Goal: Information Seeking & Learning: Compare options

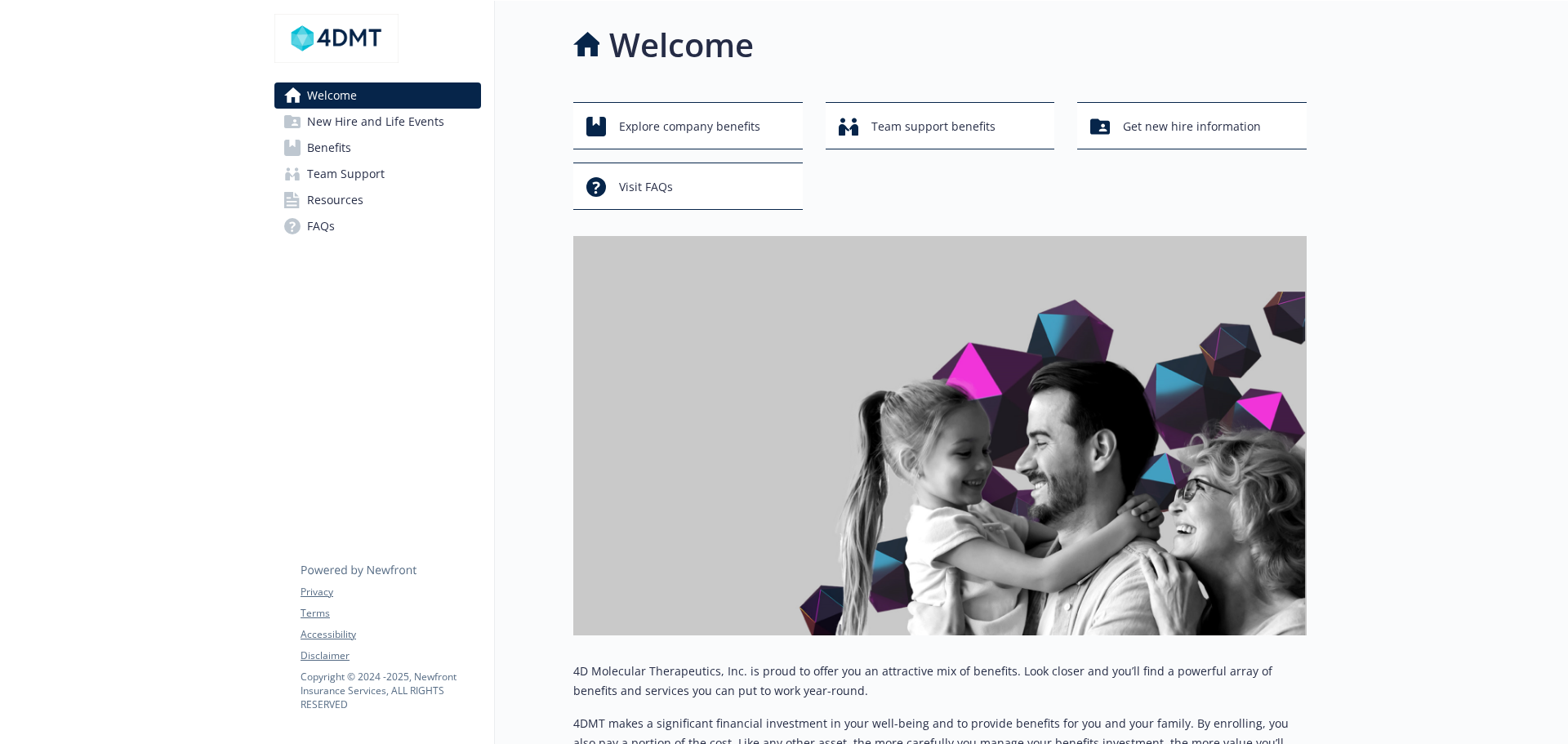
drag, startPoint x: 328, startPoint y: 152, endPoint x: 357, endPoint y: 156, distance: 29.3
click at [328, 152] on span "Benefits" at bounding box center [329, 148] width 44 height 26
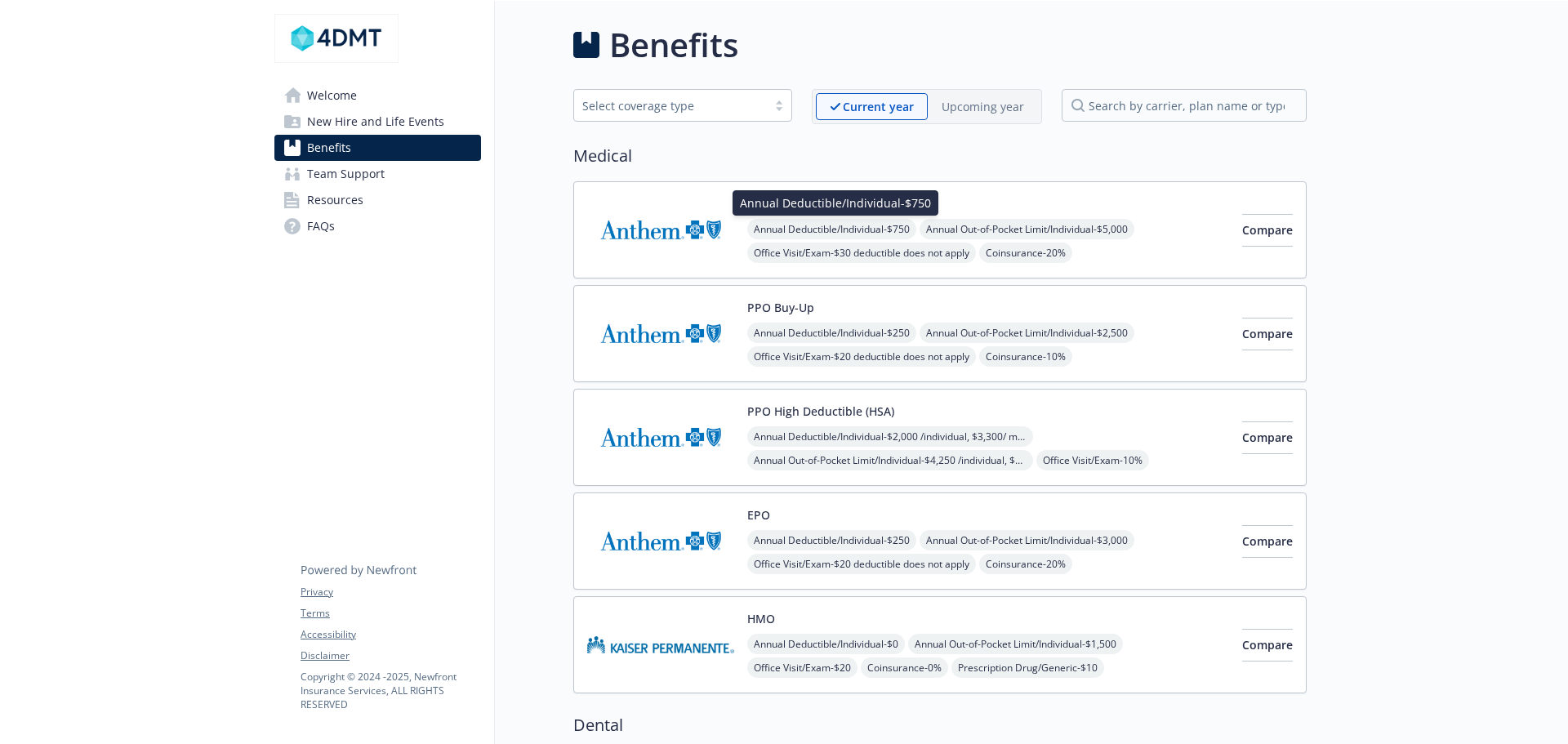
click at [820, 231] on span "Annual Deductible/Individual - $750" at bounding box center [832, 230] width 169 height 21
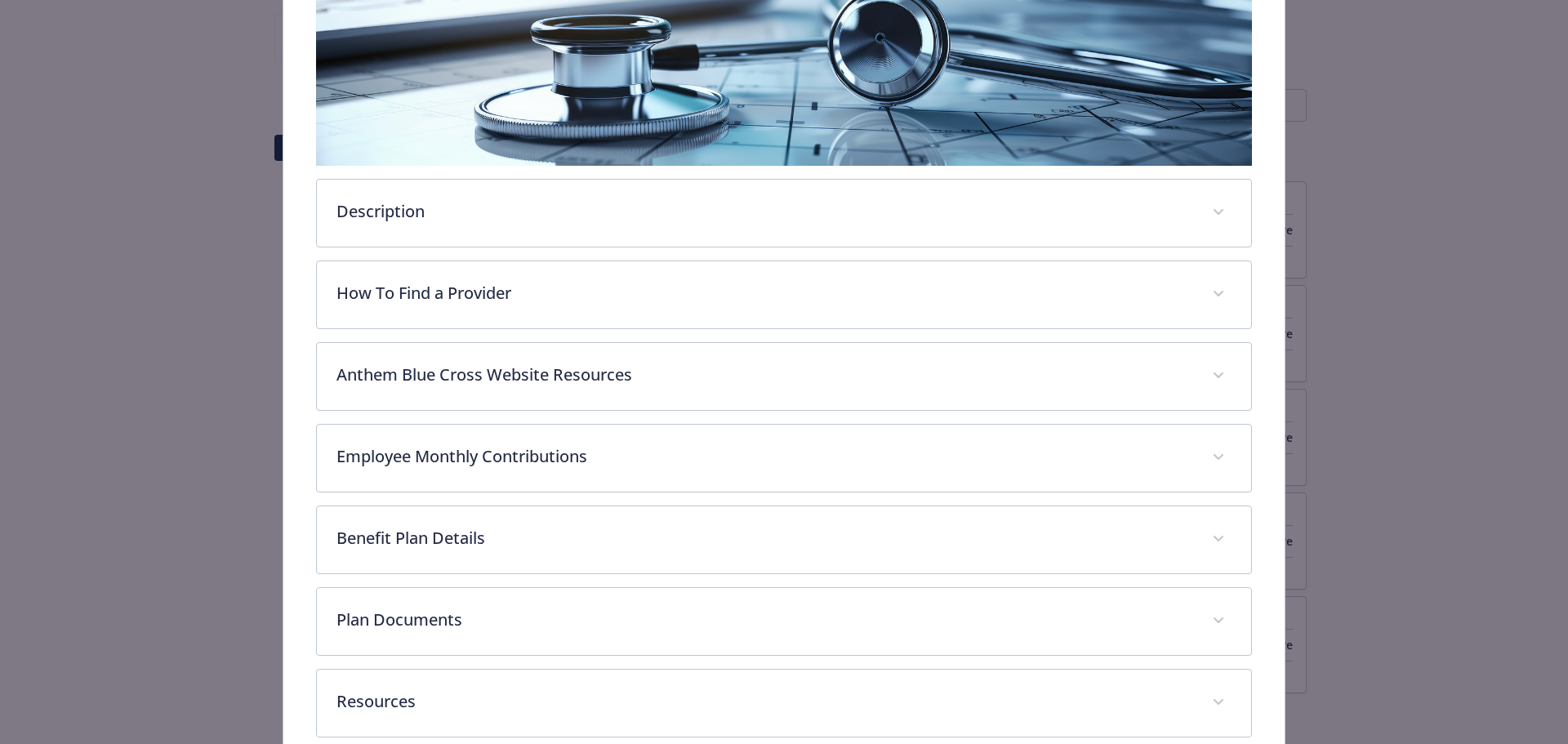
scroll to position [389, 0]
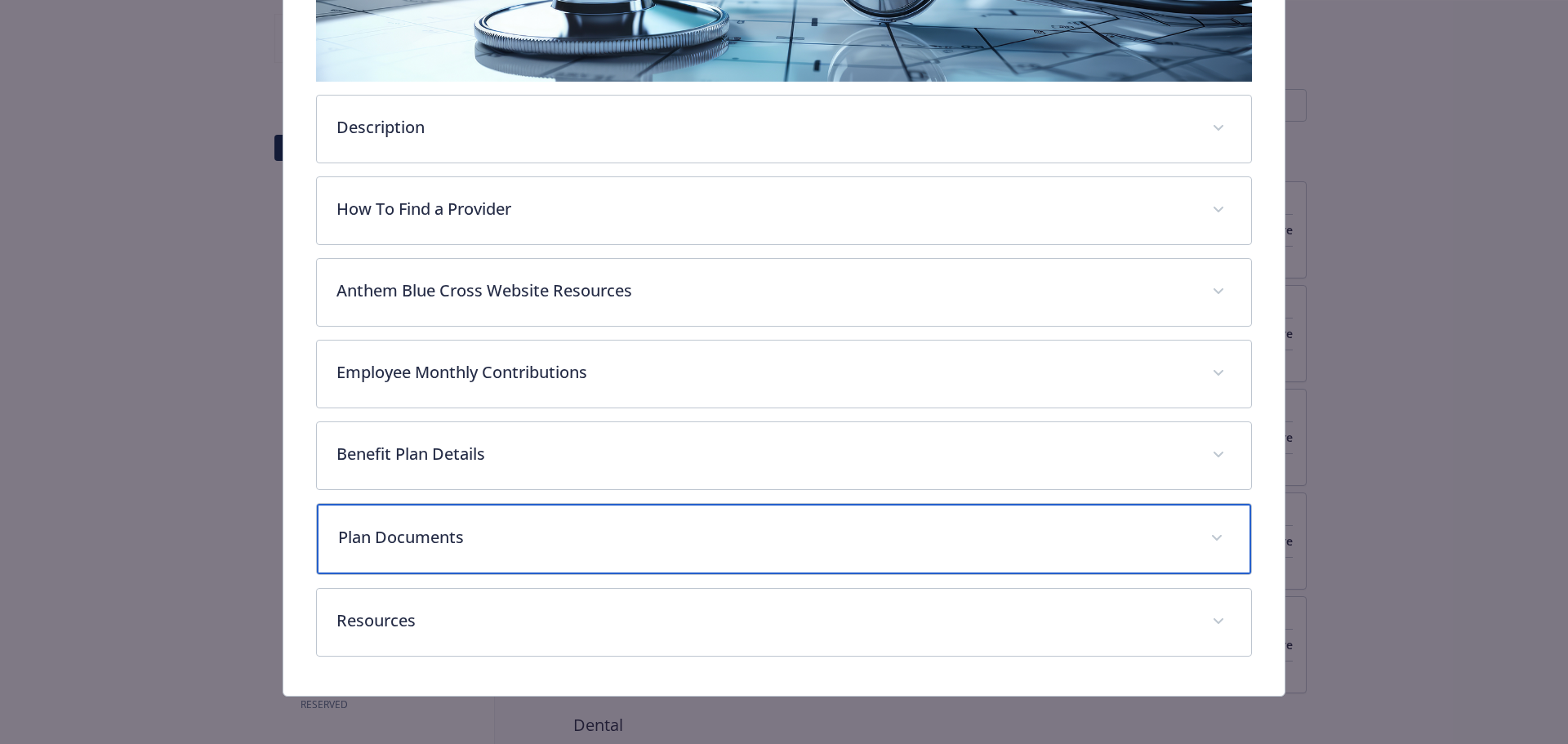
click at [474, 533] on p "Plan Documents" at bounding box center [764, 538] width 853 height 24
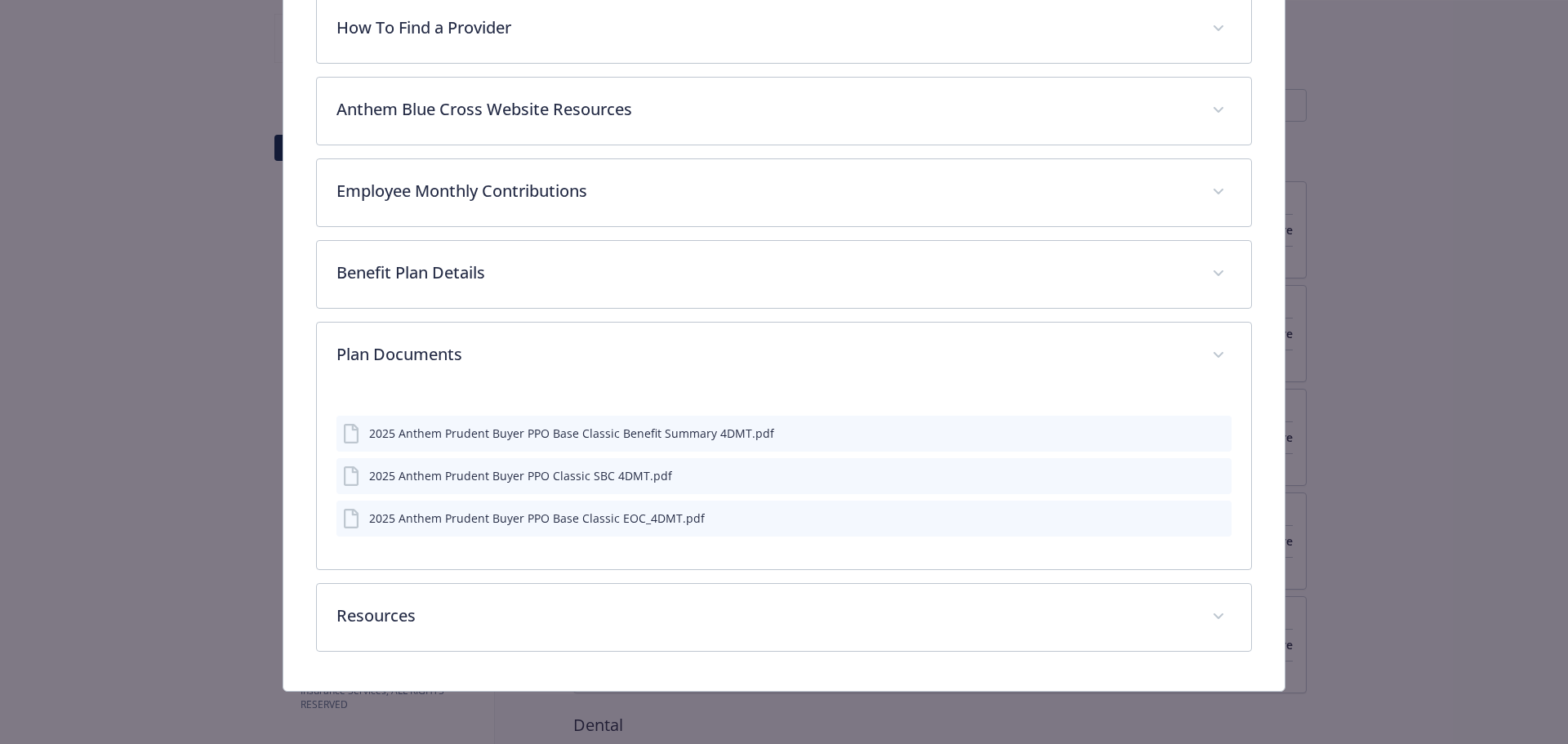
scroll to position [569, 0]
click at [1213, 436] on icon "preview file" at bounding box center [1216, 434] width 15 height 11
click at [1208, 473] on icon "preview file" at bounding box center [1216, 477] width 15 height 11
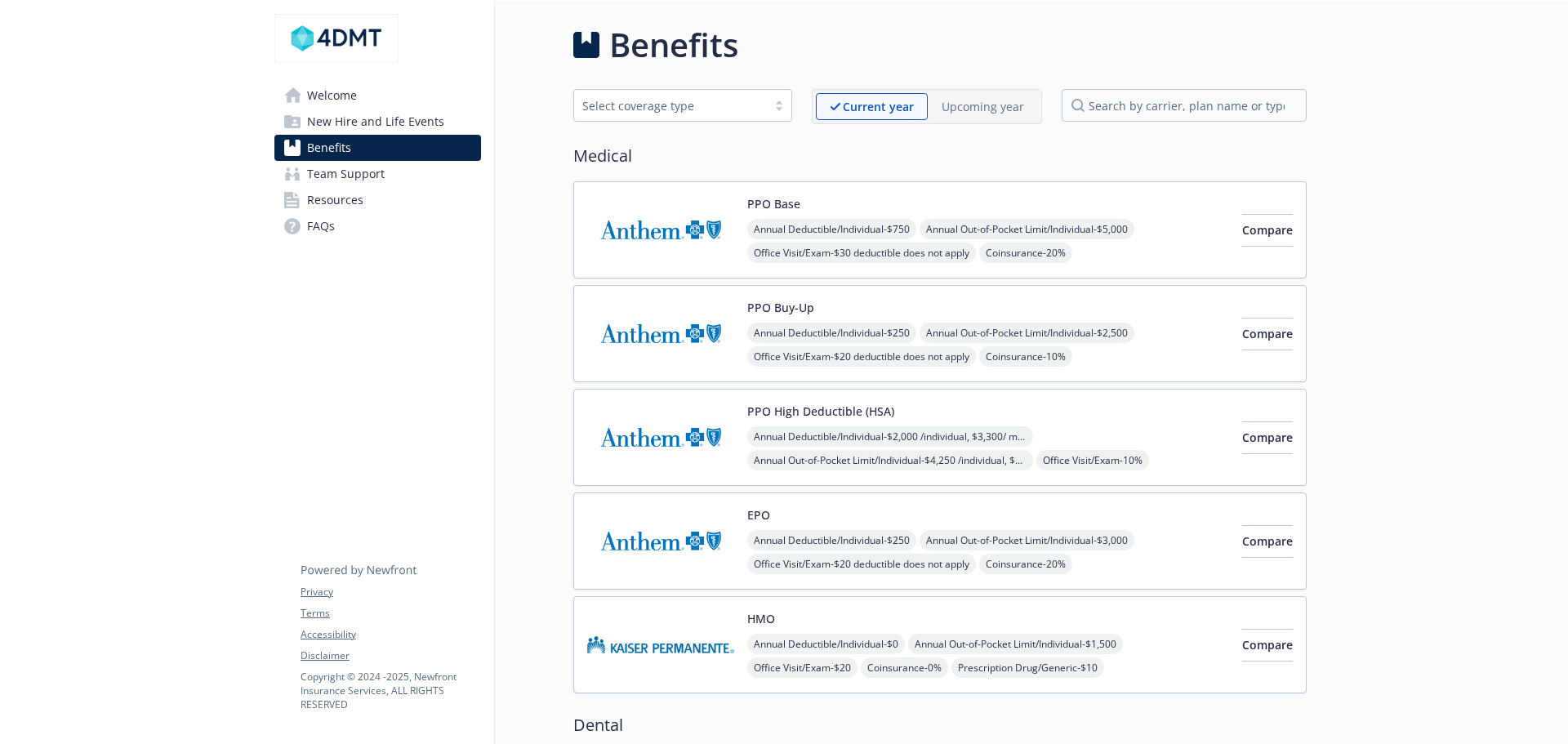
click at [801, 313] on button "PPO Buy-Up" at bounding box center [780, 307] width 67 height 17
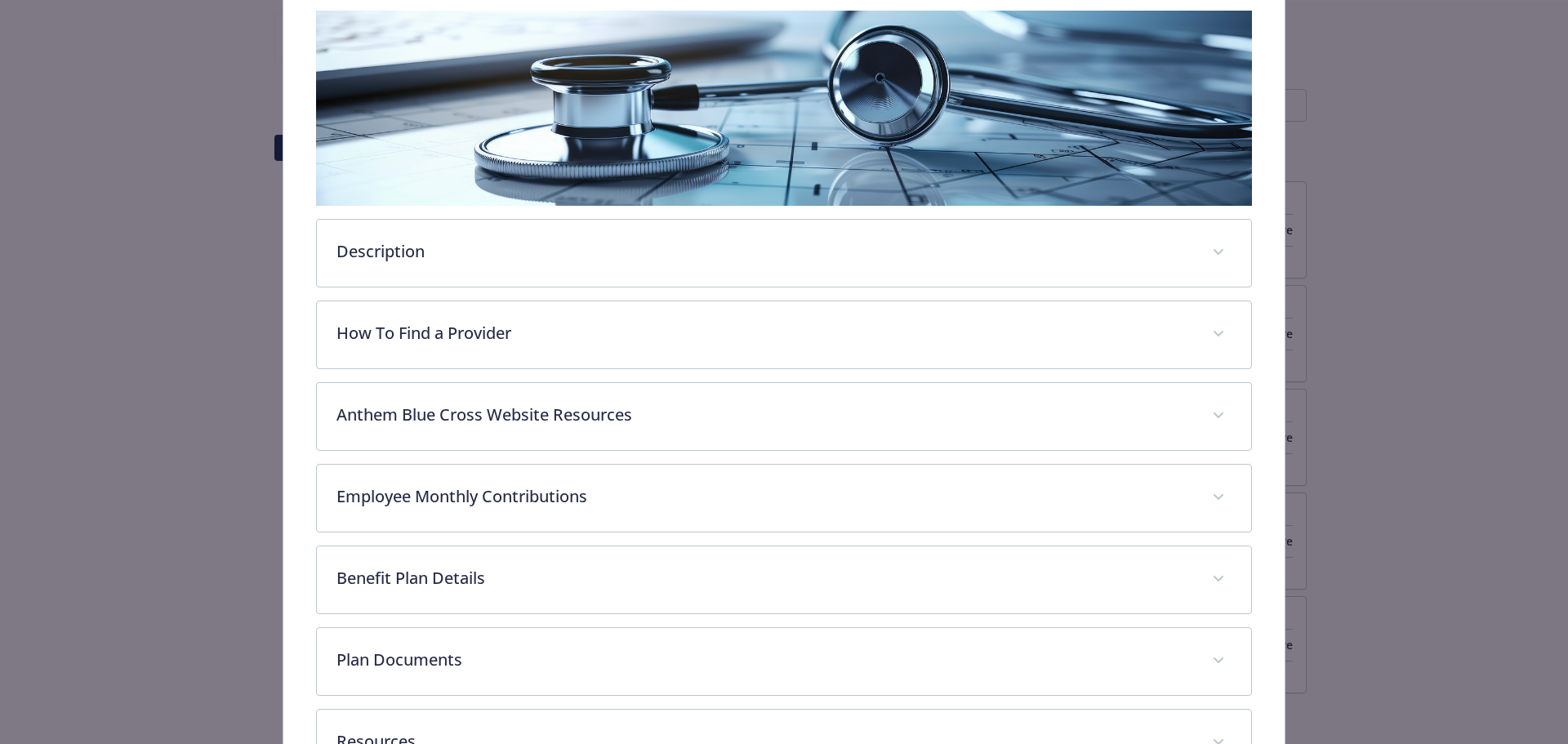
scroll to position [389, 0]
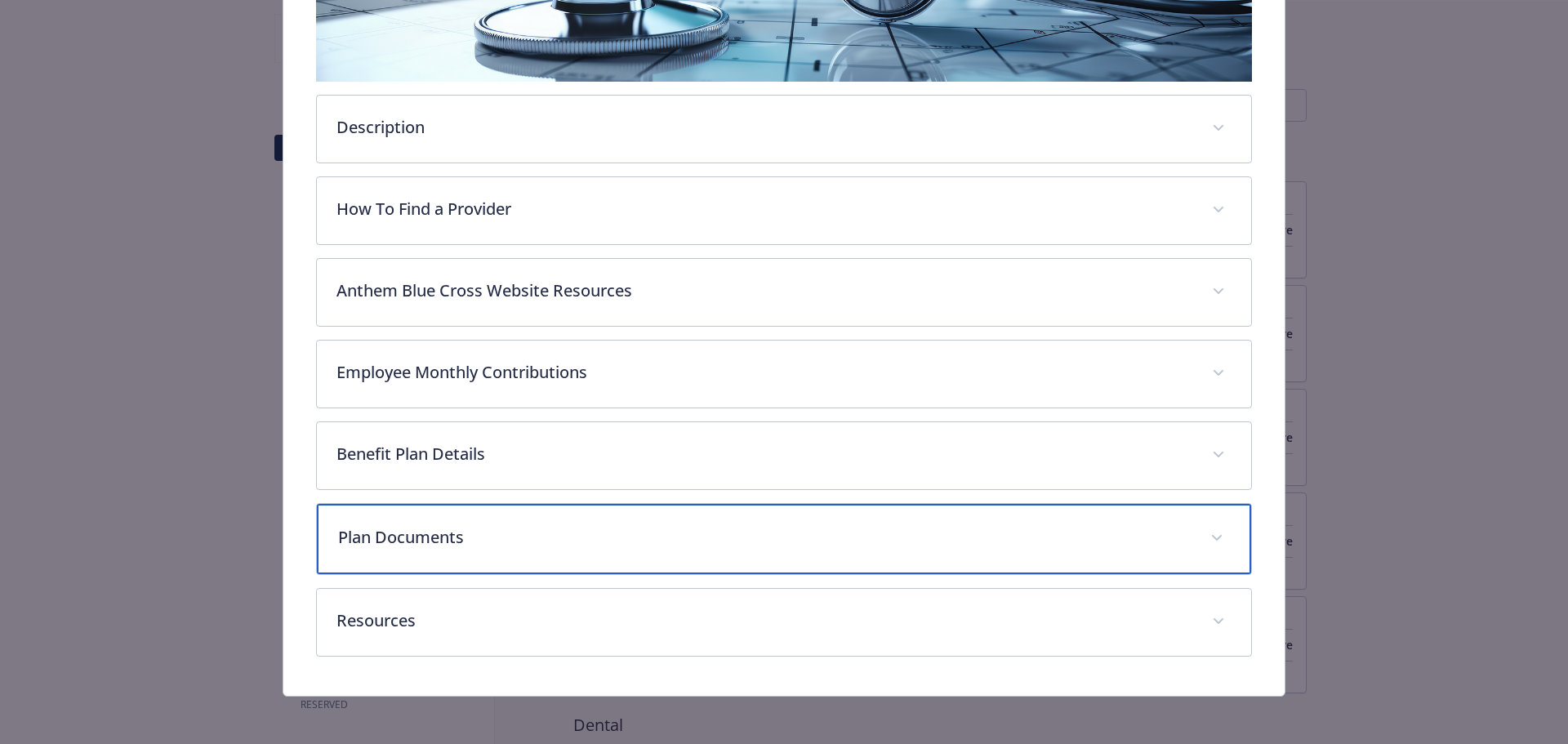
click at [597, 504] on div "Plan Documents" at bounding box center [784, 539] width 935 height 70
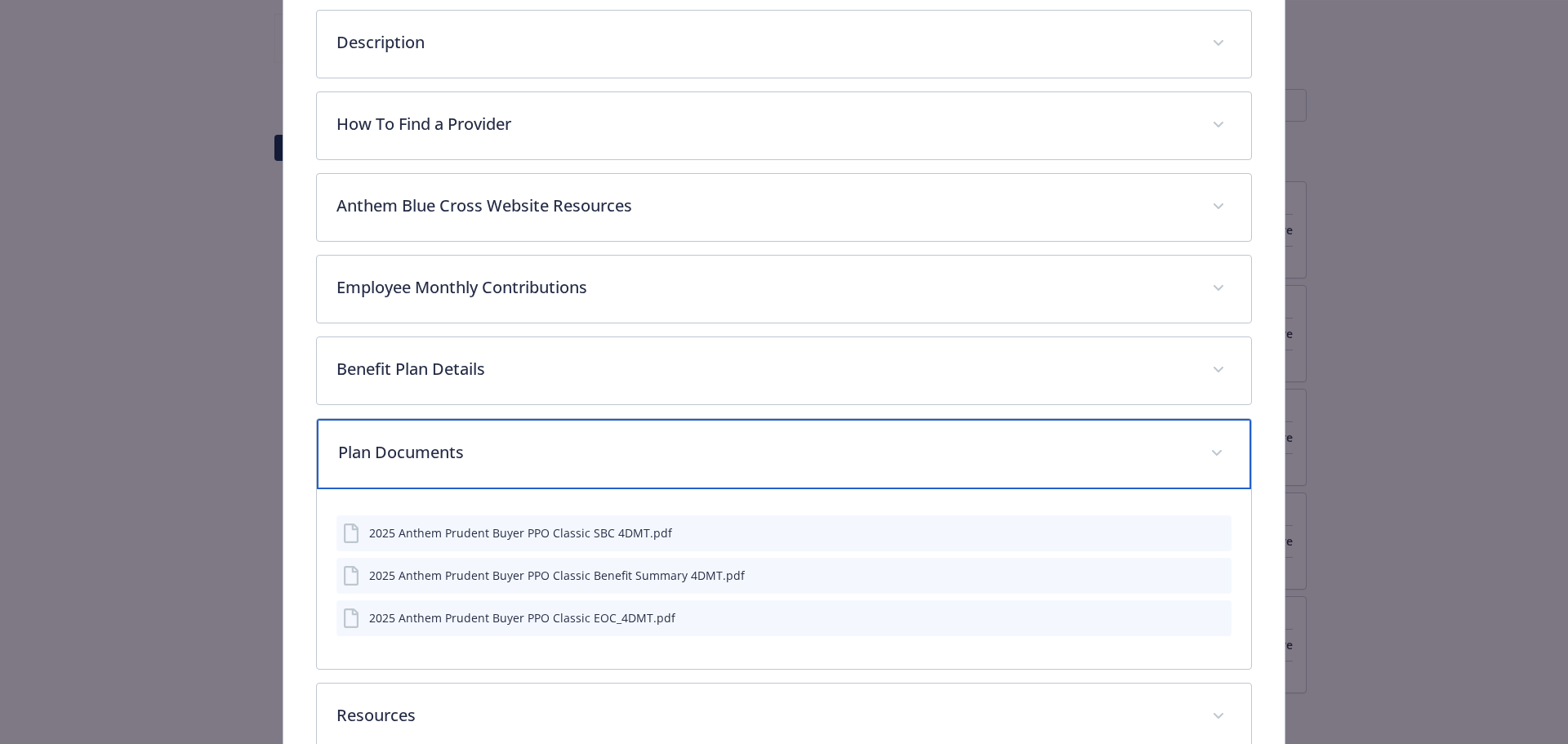
scroll to position [572, 0]
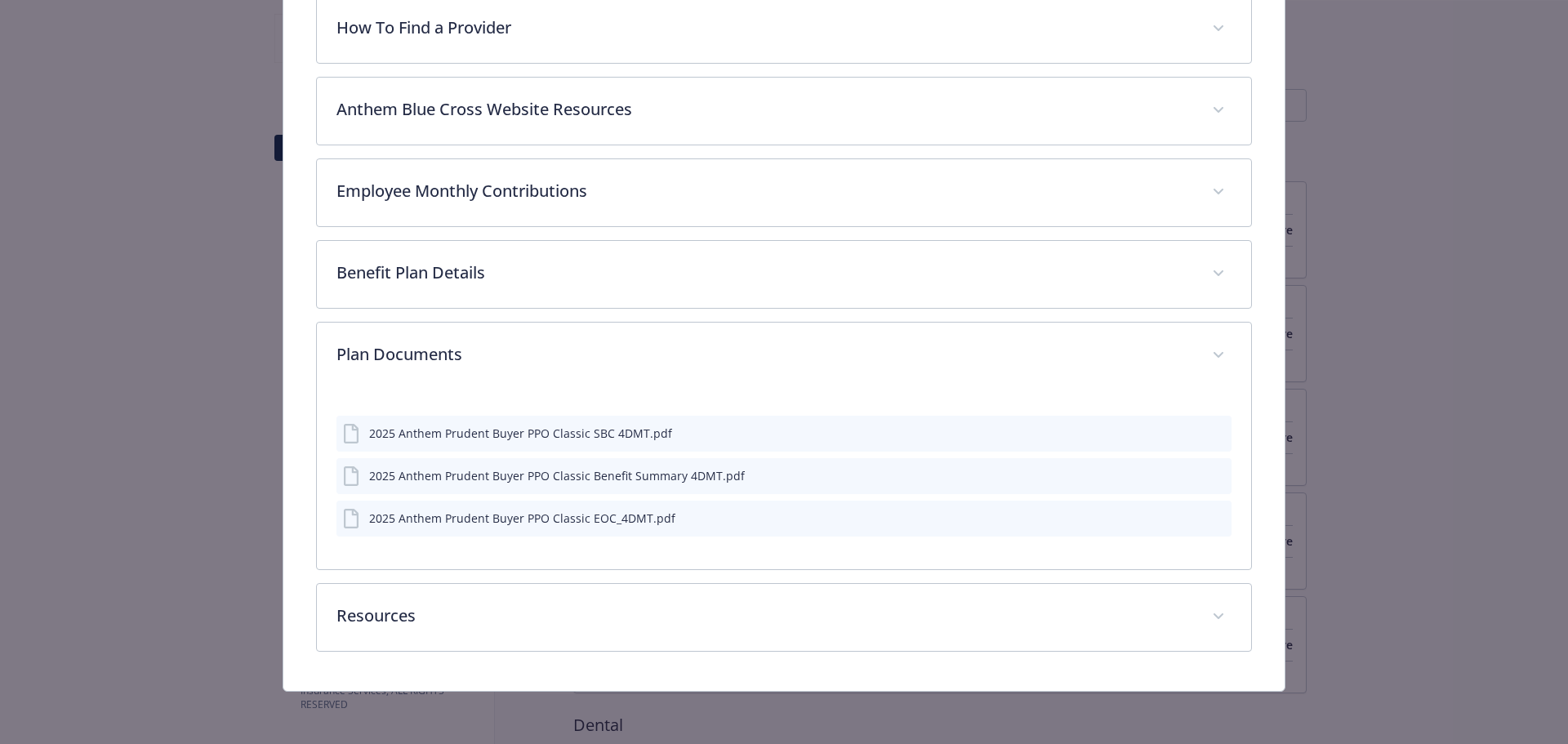
click at [1208, 431] on icon "preview file" at bounding box center [1216, 433] width 15 height 11
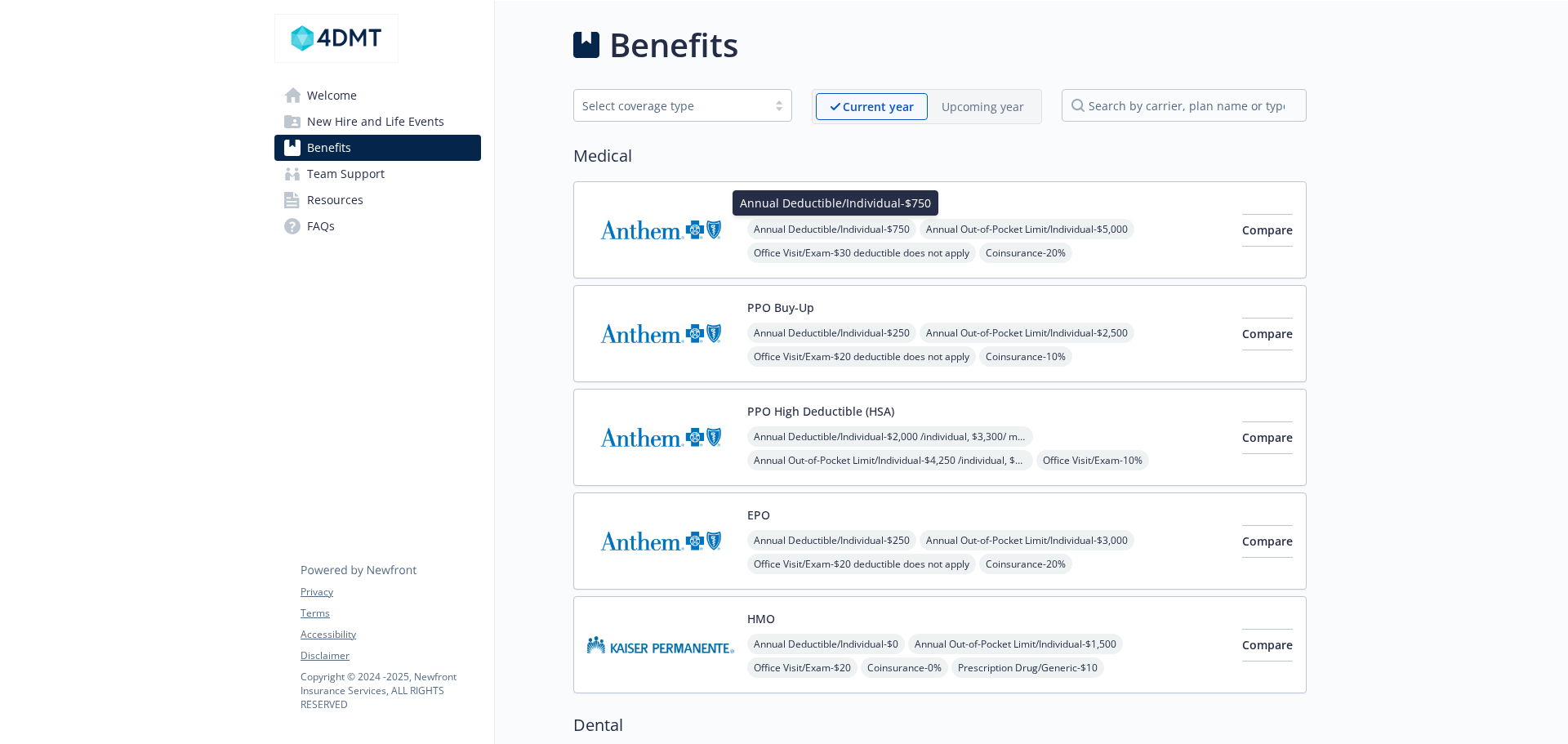
click at [794, 234] on span "Annual Deductible/Individual - $750" at bounding box center [832, 230] width 169 height 21
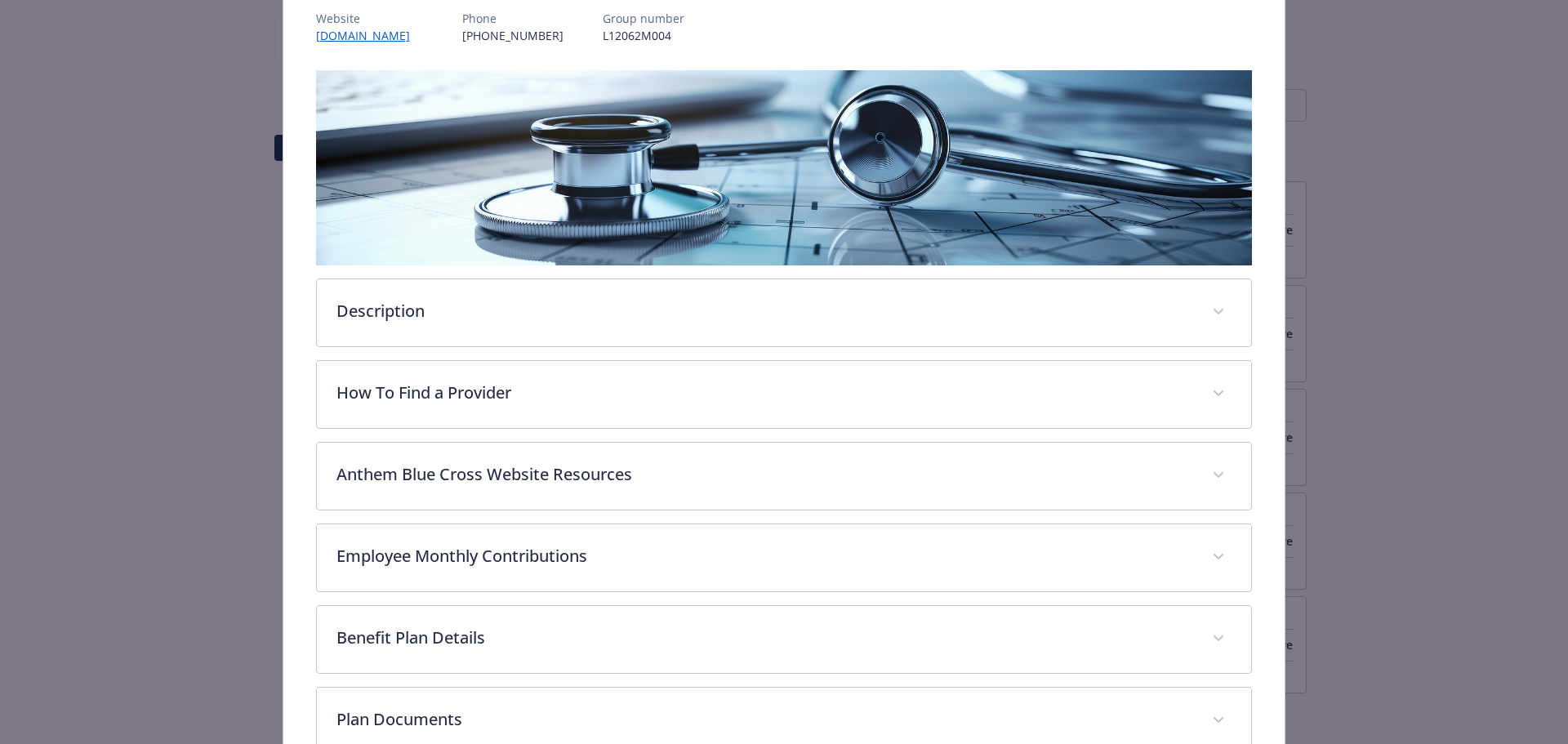
scroll to position [389, 0]
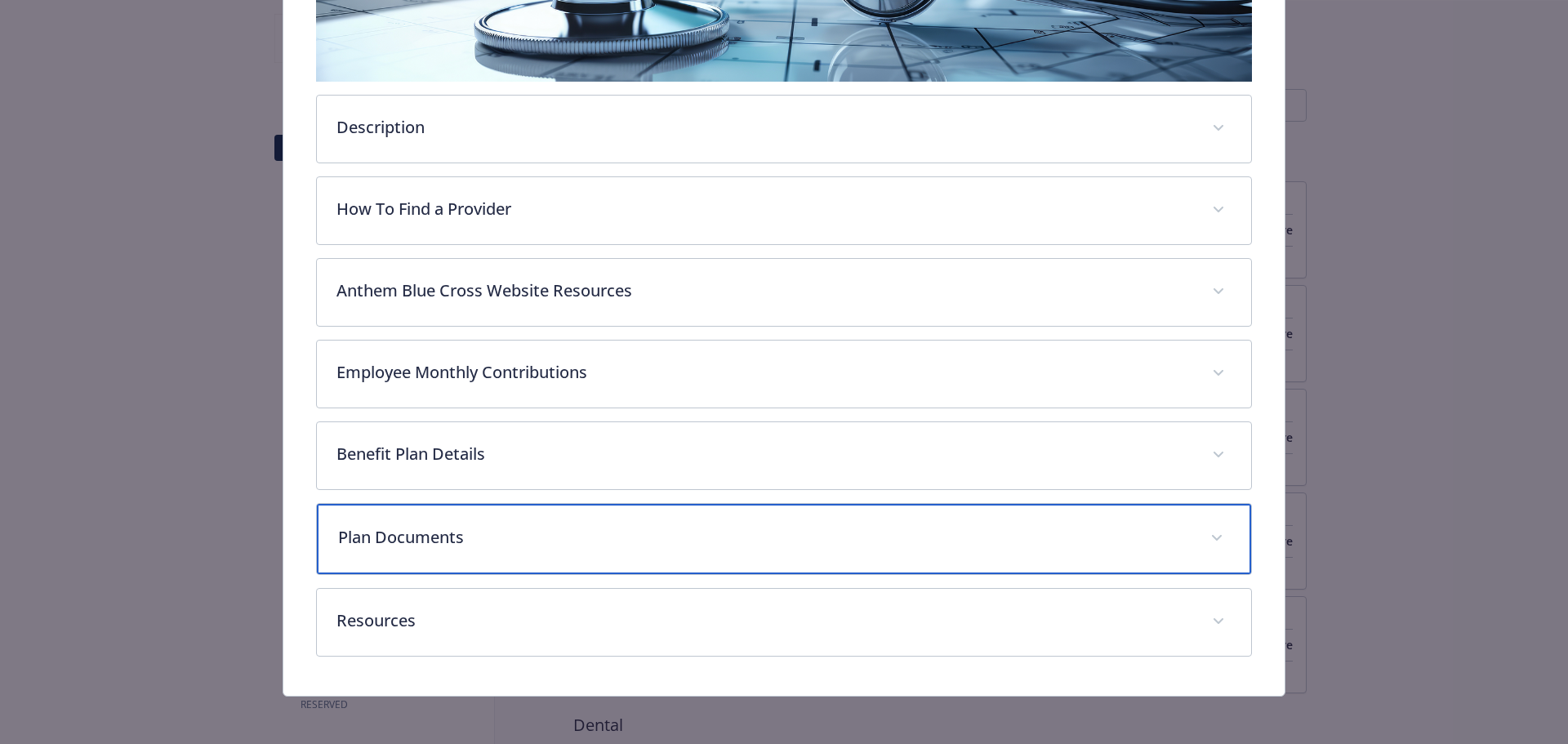
click at [525, 556] on div "Plan Documents" at bounding box center [784, 539] width 935 height 70
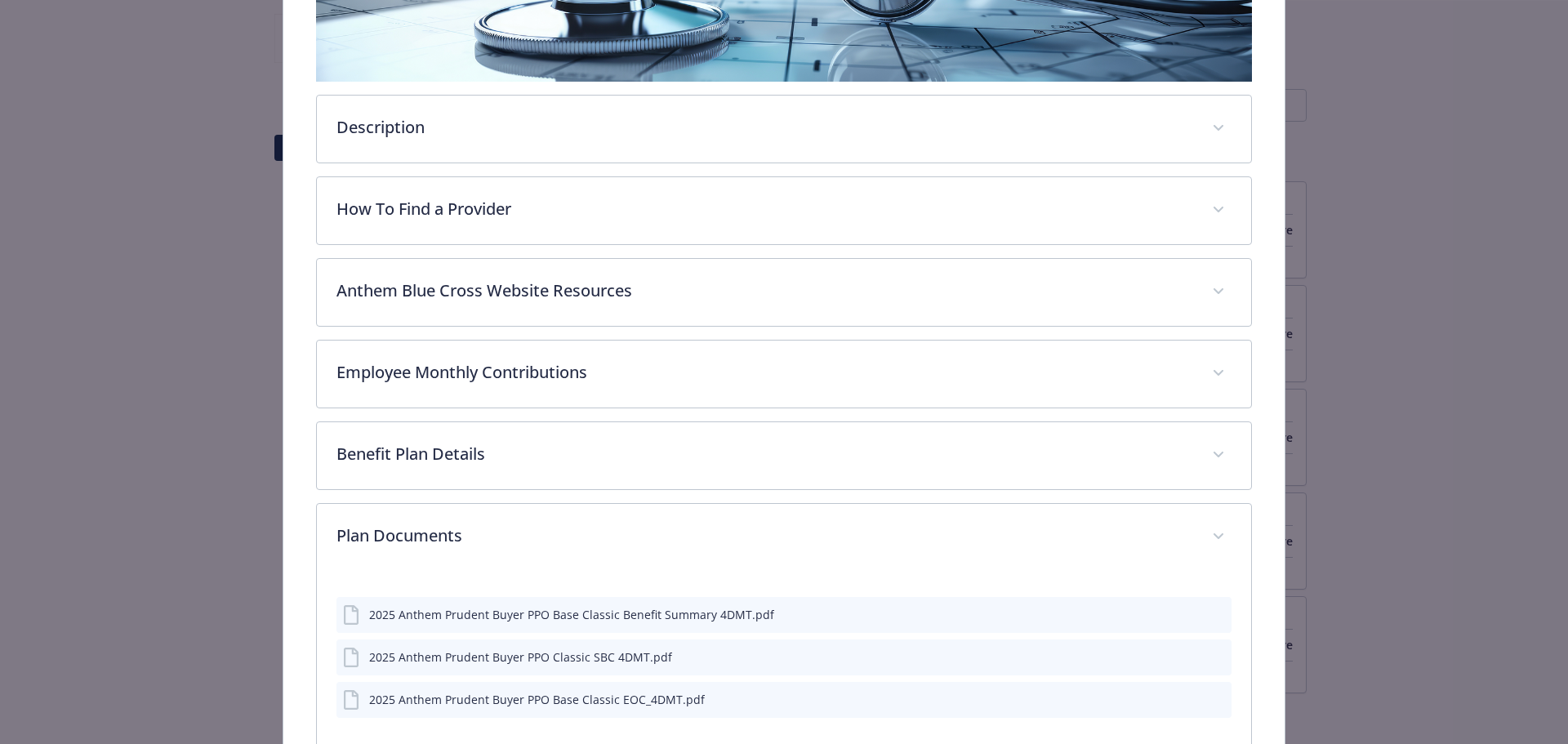
click at [1208, 659] on icon "preview file" at bounding box center [1216, 656] width 15 height 11
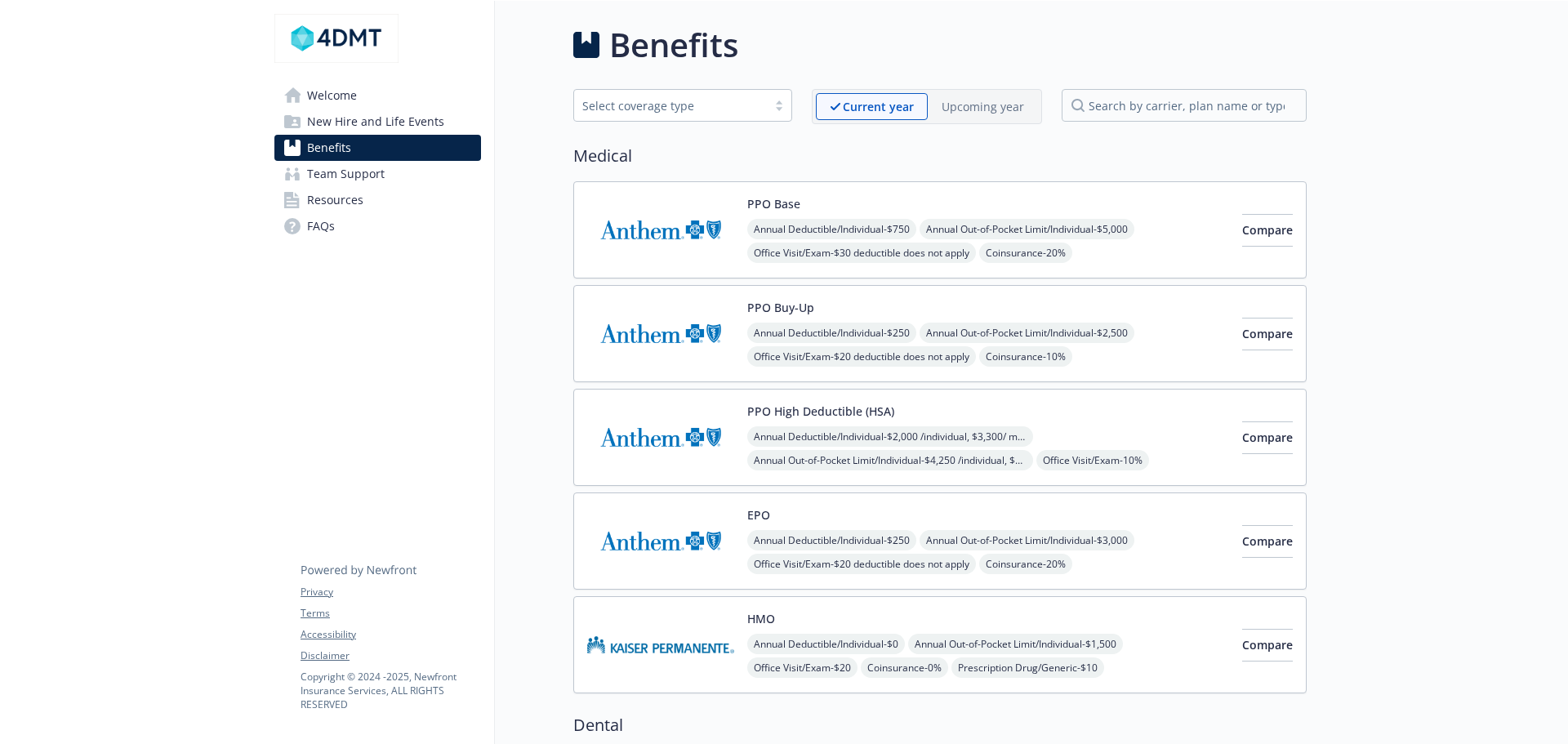
click at [844, 328] on span "Annual Deductible/Individual - $250" at bounding box center [832, 333] width 169 height 21
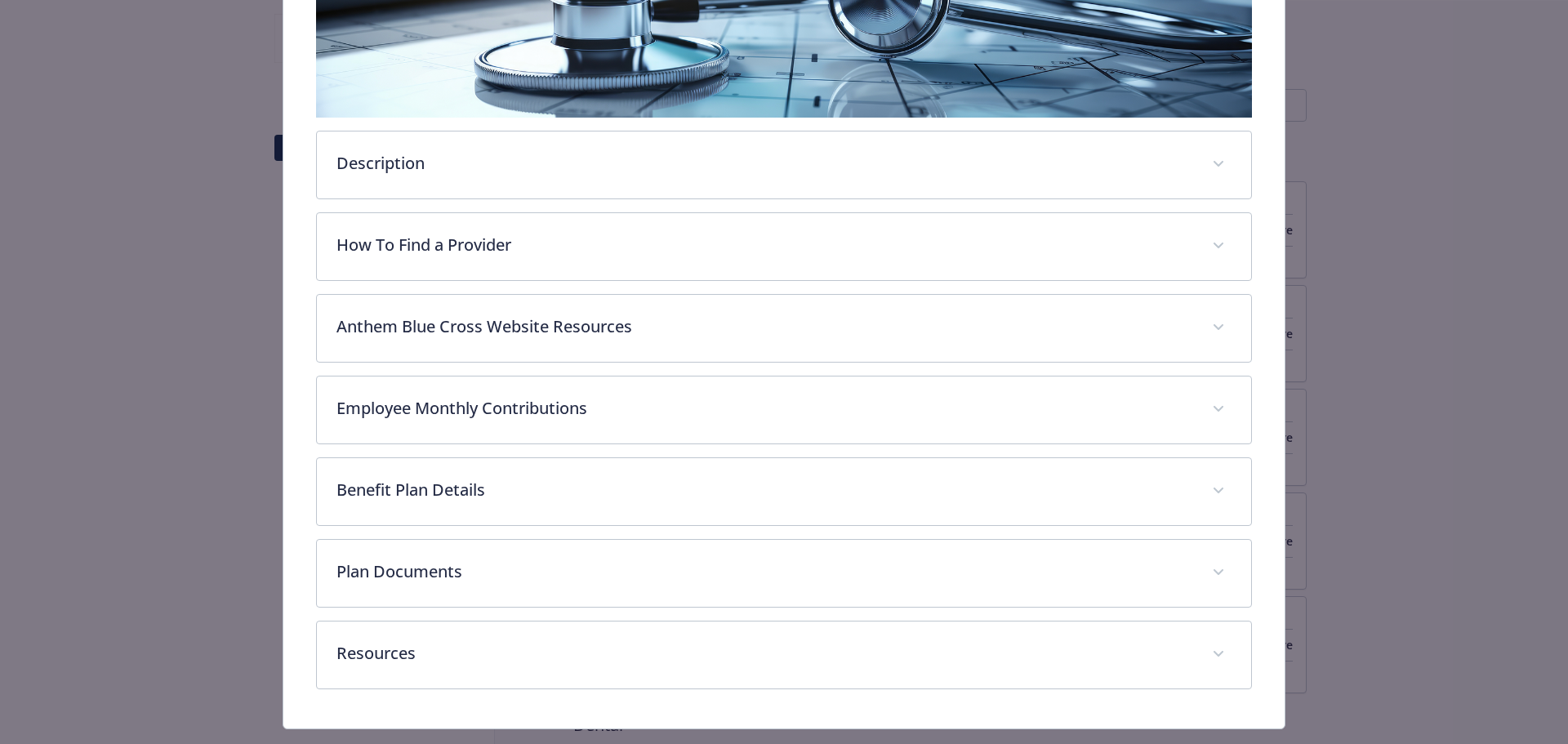
scroll to position [389, 0]
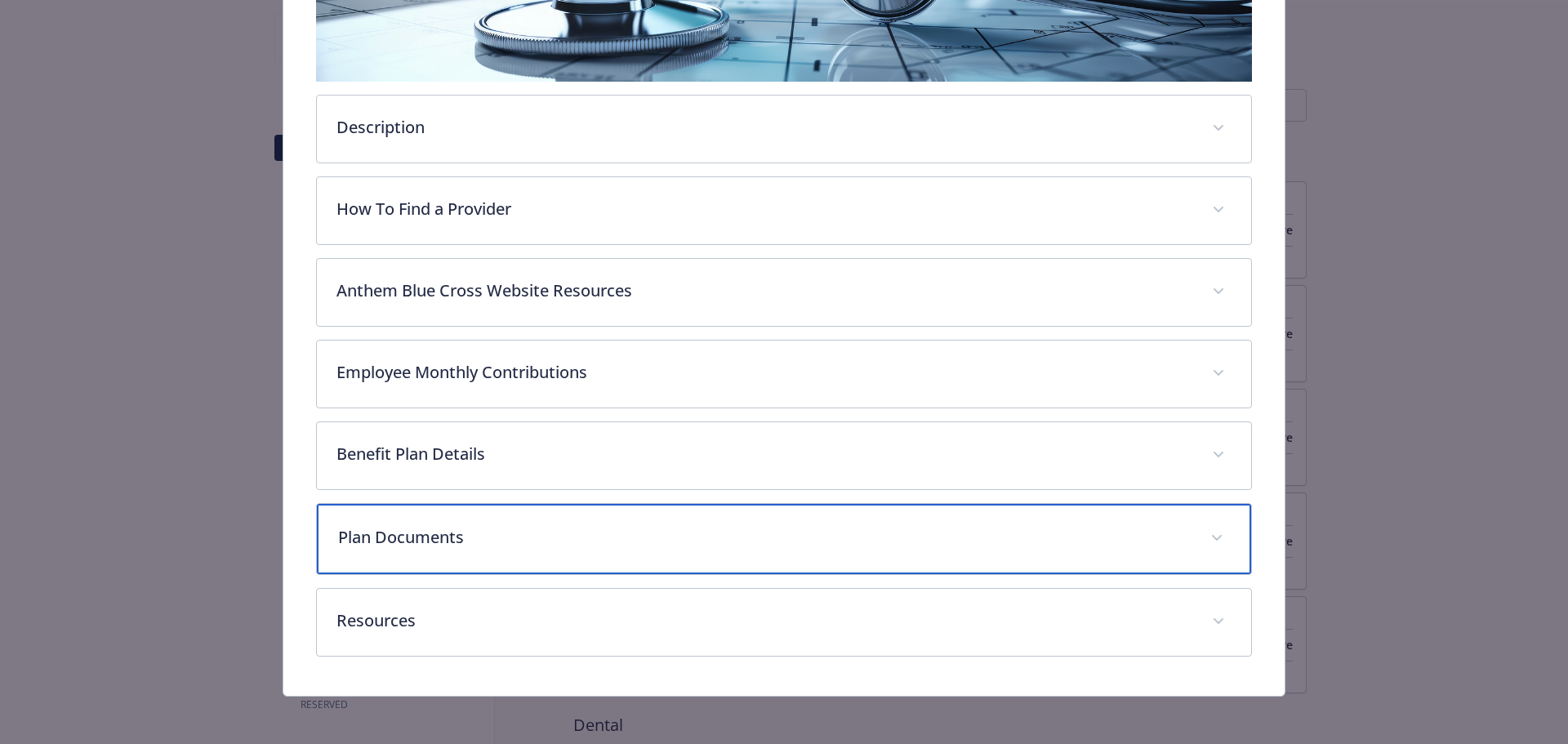
click at [519, 519] on div "Plan Documents" at bounding box center [784, 539] width 935 height 70
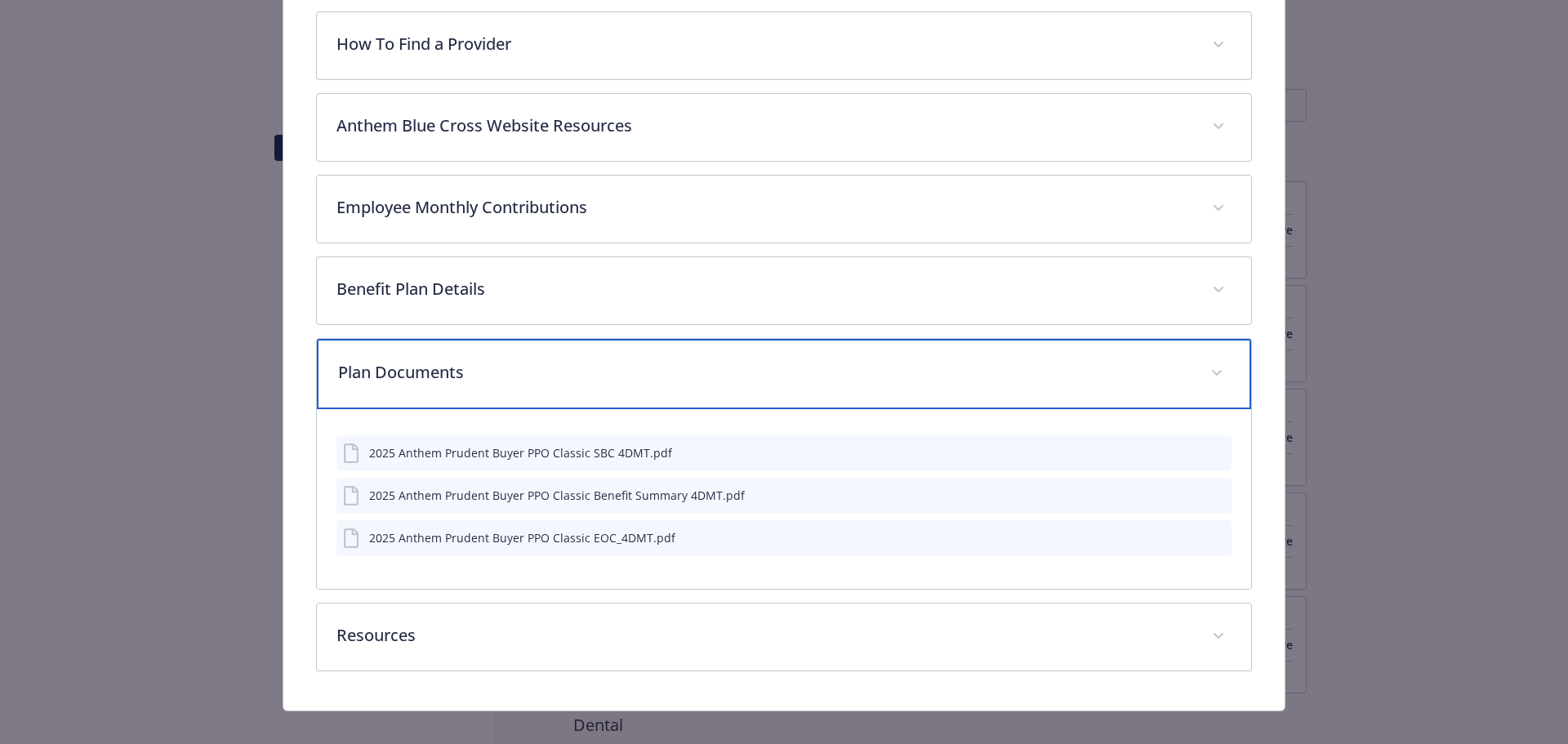
scroll to position [572, 0]
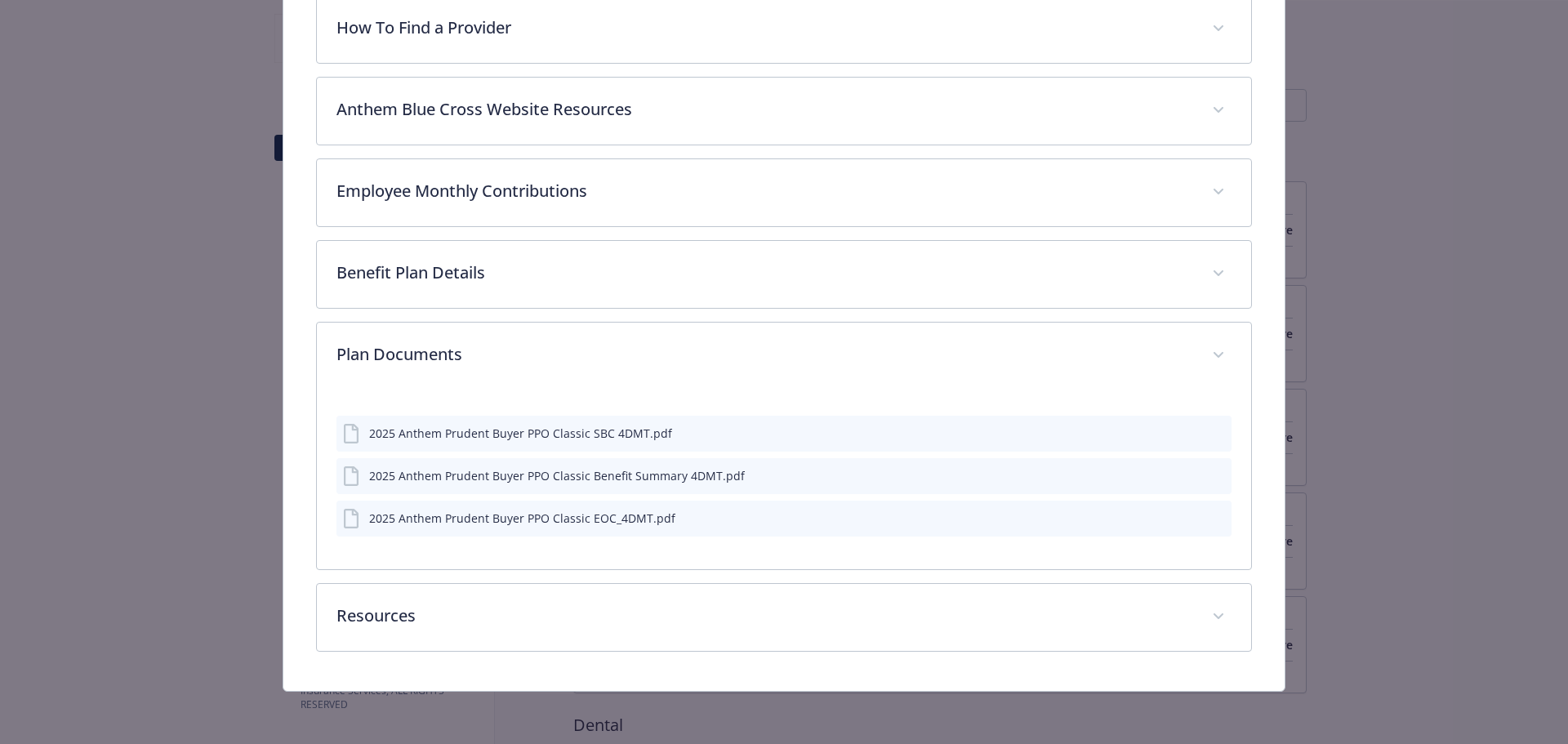
click at [1208, 430] on icon "preview file" at bounding box center [1216, 432] width 15 height 11
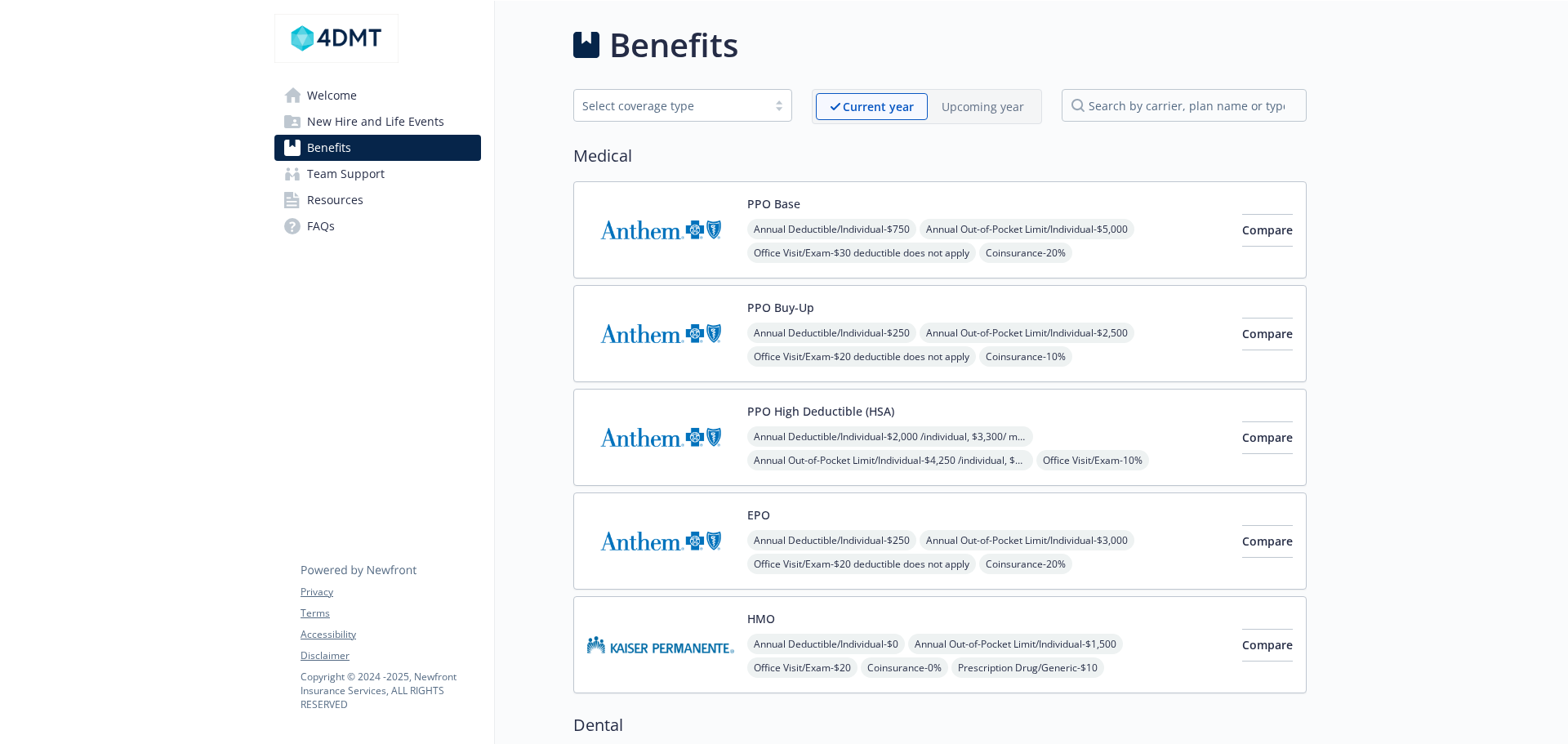
click at [820, 439] on span "Annual Deductible/Individual - $2,000 /individual, $3,300/ member" at bounding box center [890, 437] width 286 height 21
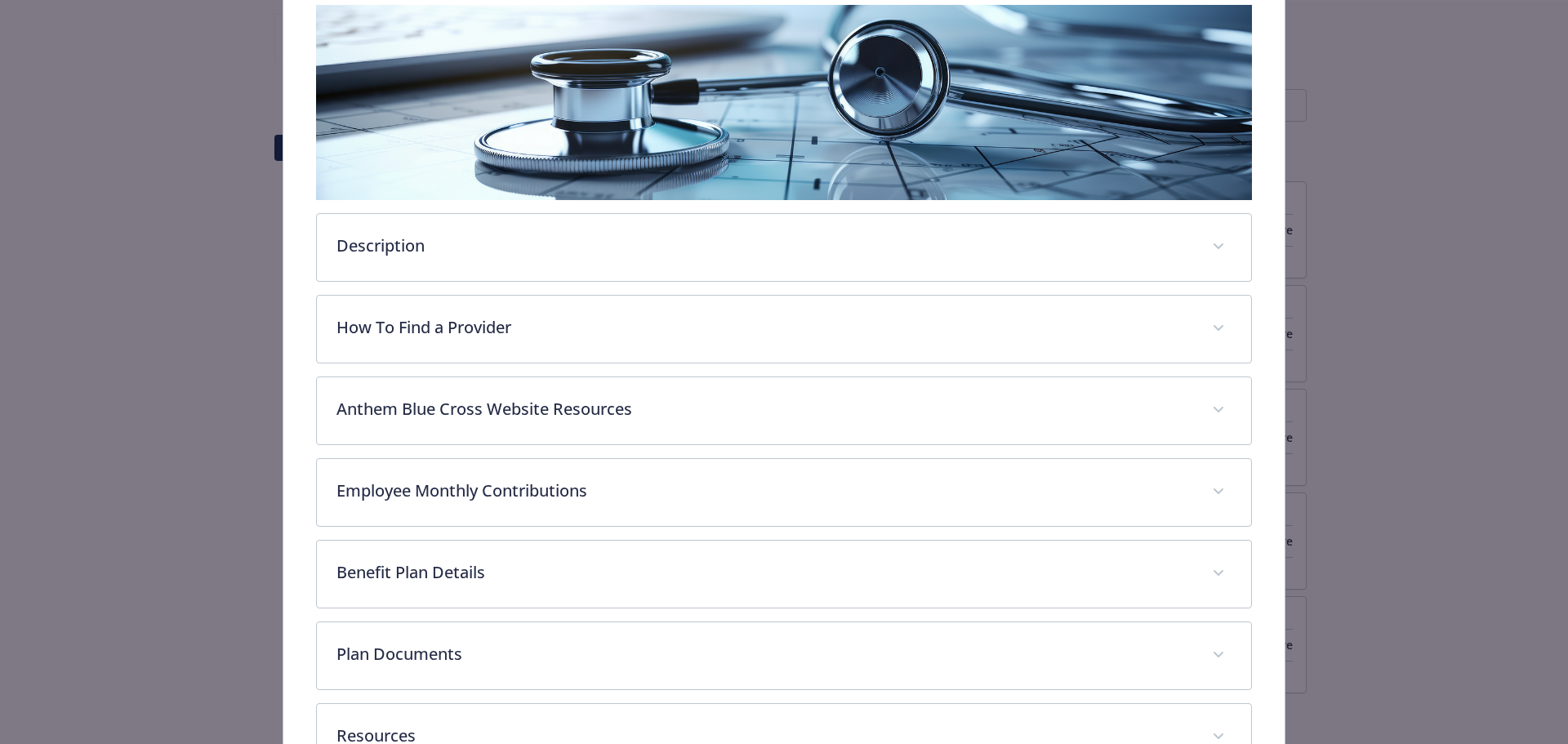
scroll to position [389, 0]
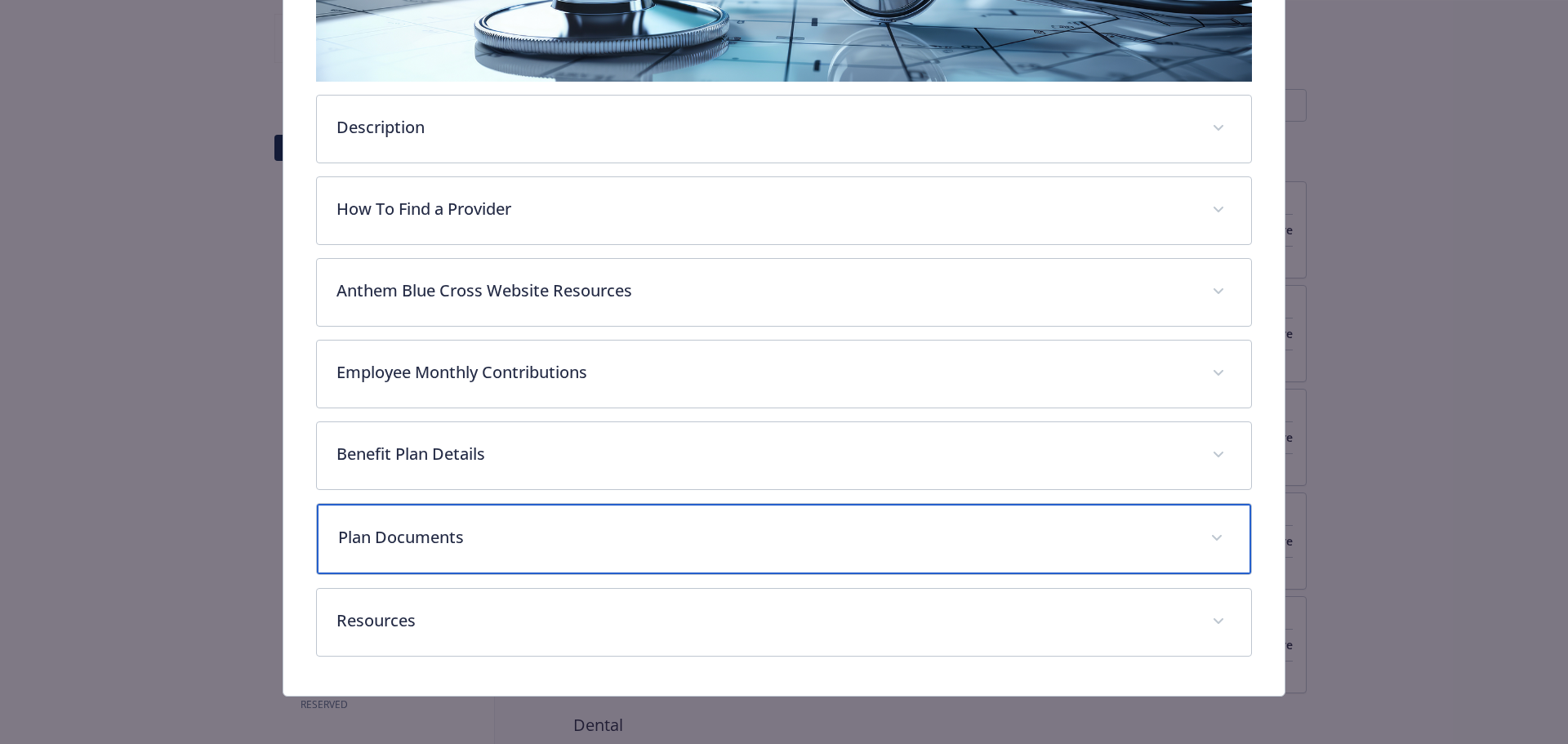
click at [538, 541] on p "Plan Documents" at bounding box center [764, 538] width 853 height 24
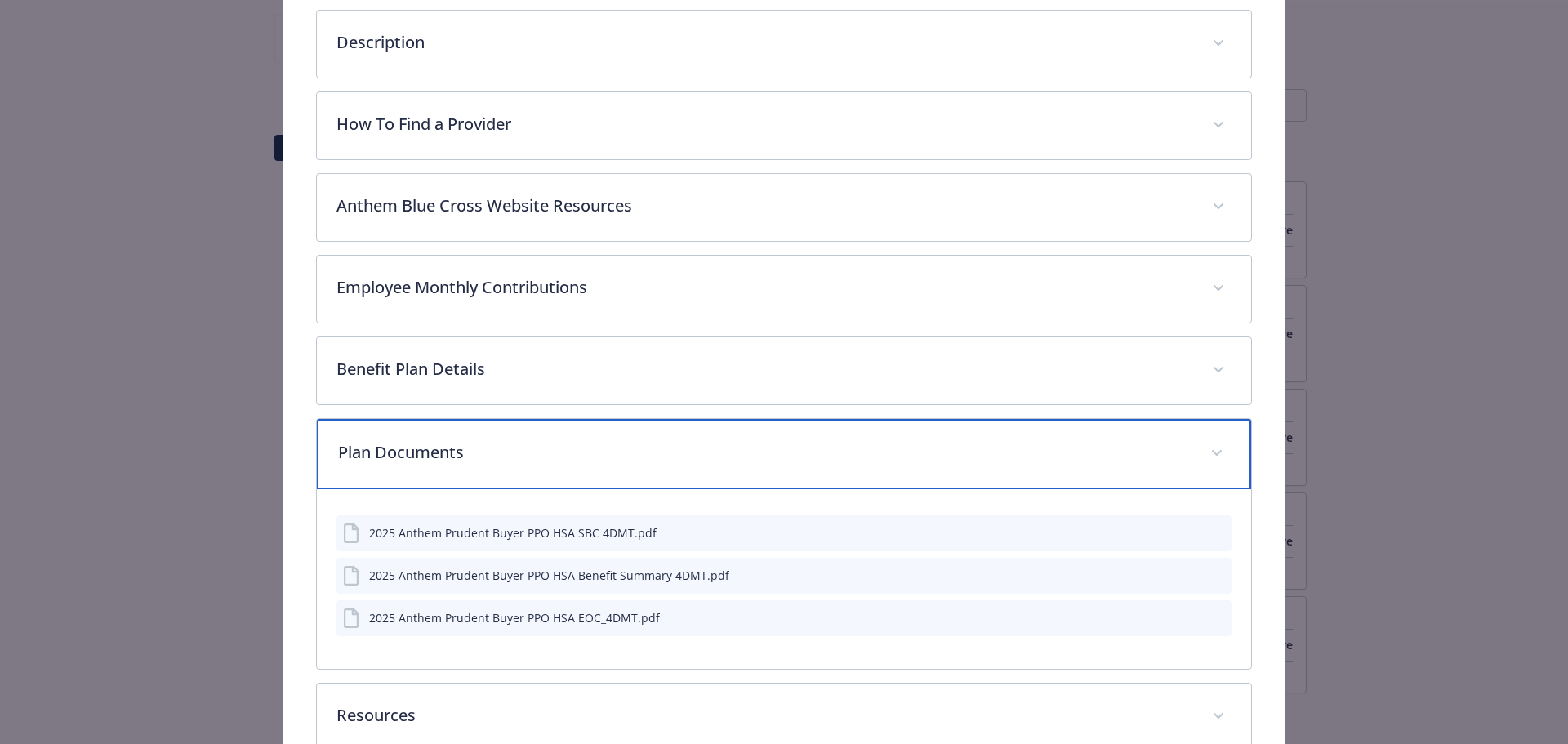
scroll to position [572, 0]
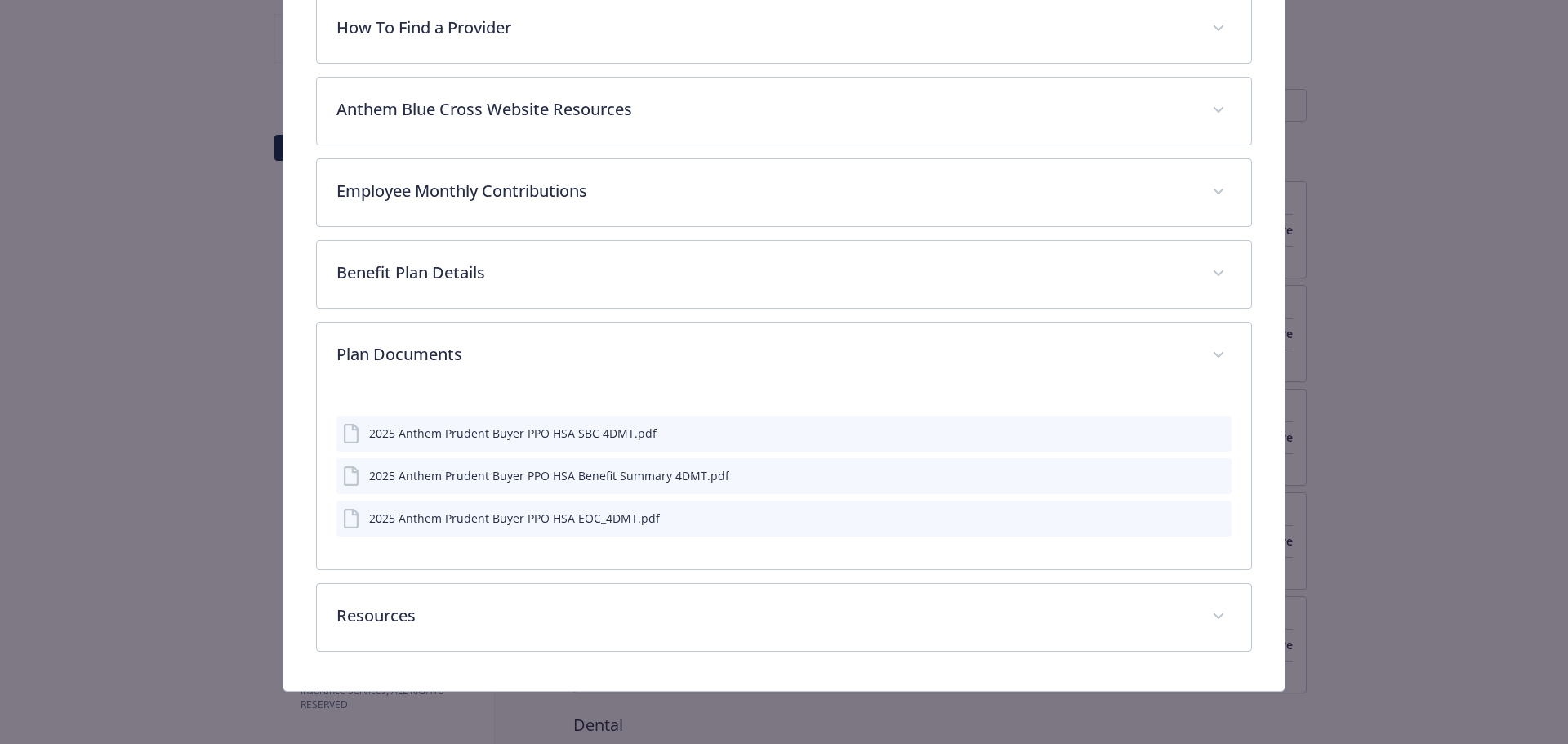
click at [1210, 431] on icon "preview file" at bounding box center [1216, 432] width 15 height 11
click at [1210, 440] on button "details for plan Medical - PPO High Deductible (HSA) - HDHP PPO" at bounding box center [1218, 435] width 15 height 17
click at [1208, 435] on icon "preview file" at bounding box center [1216, 434] width 15 height 11
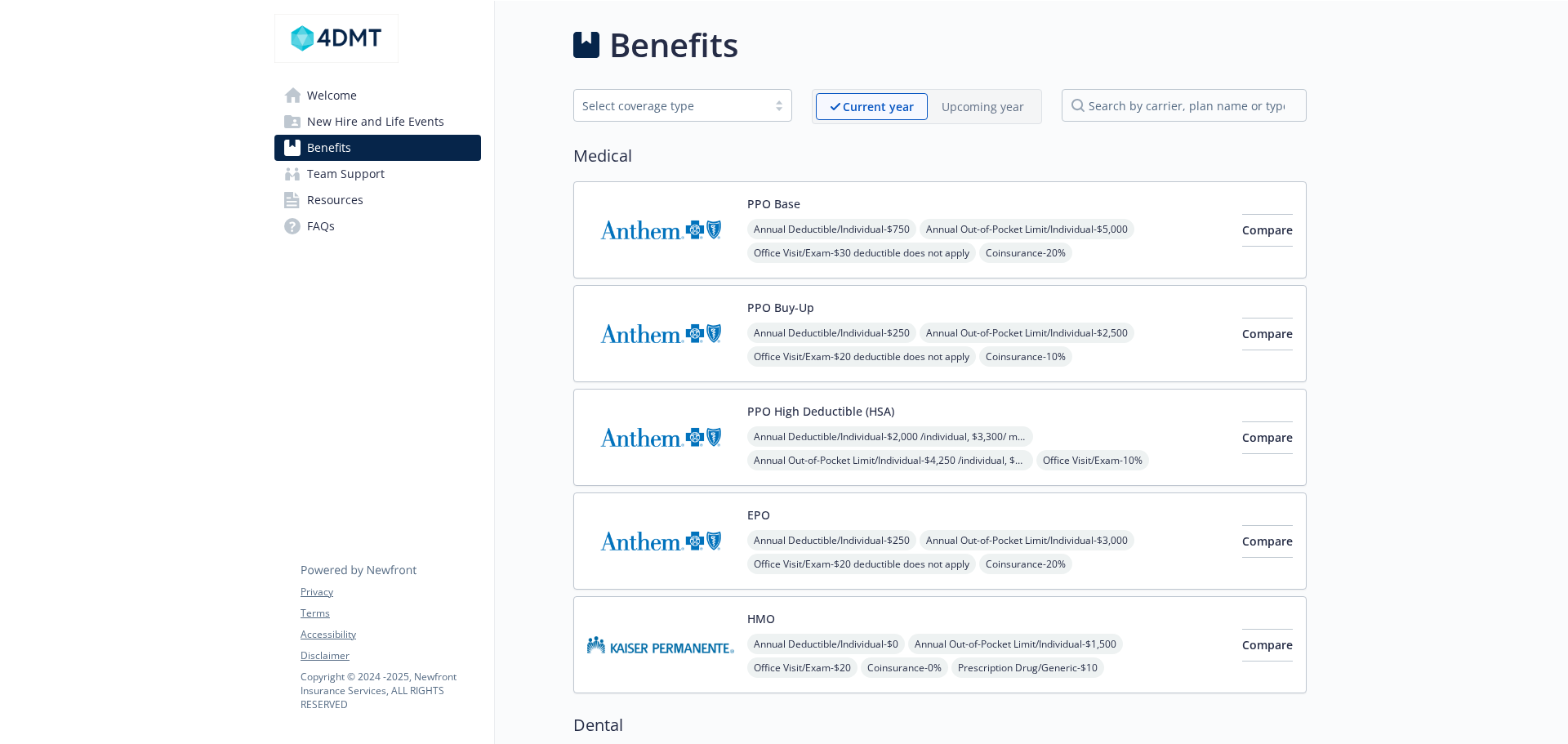
click at [865, 530] on span "Annual Deductible/Individual - $250" at bounding box center [832, 541] width 169 height 21
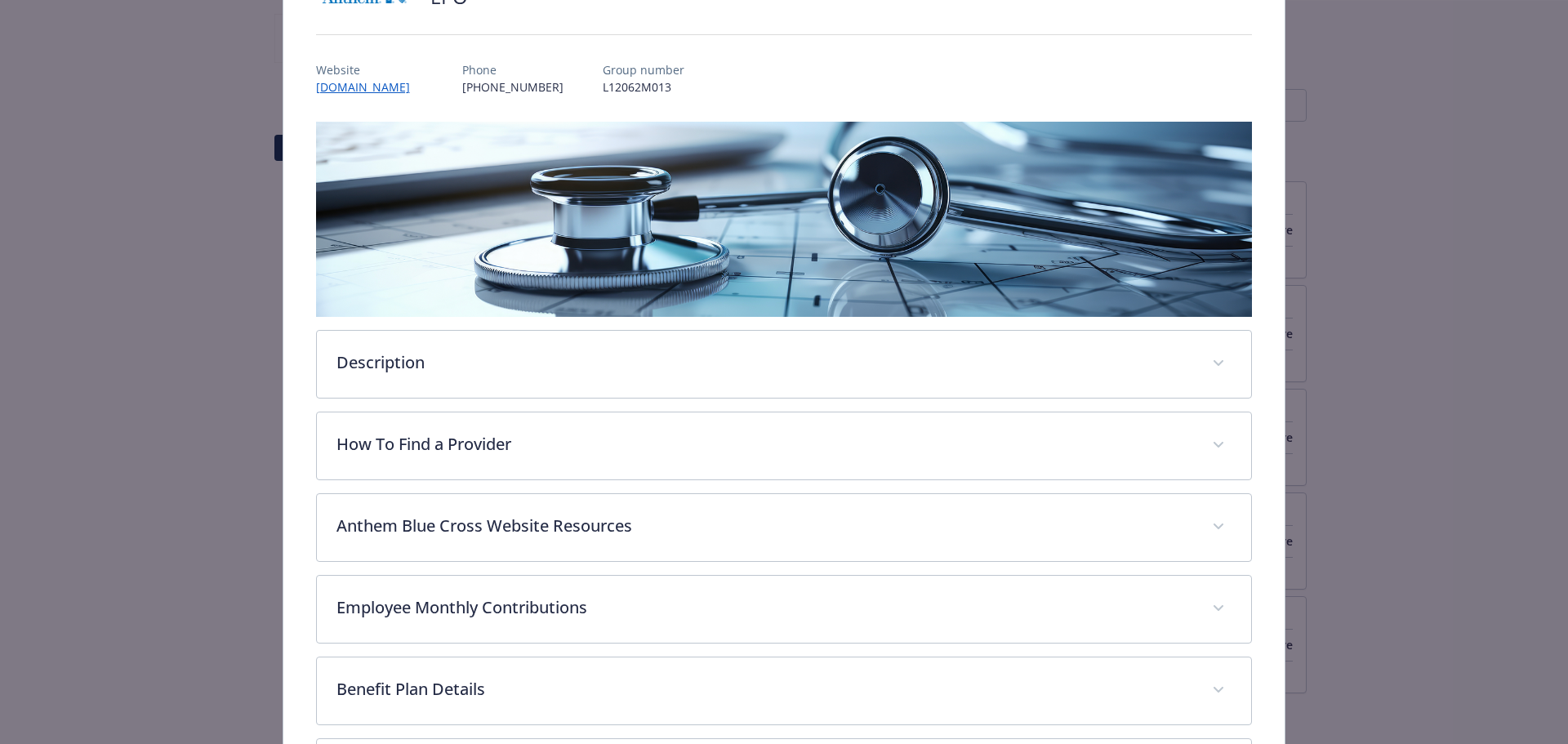
scroll to position [376, 0]
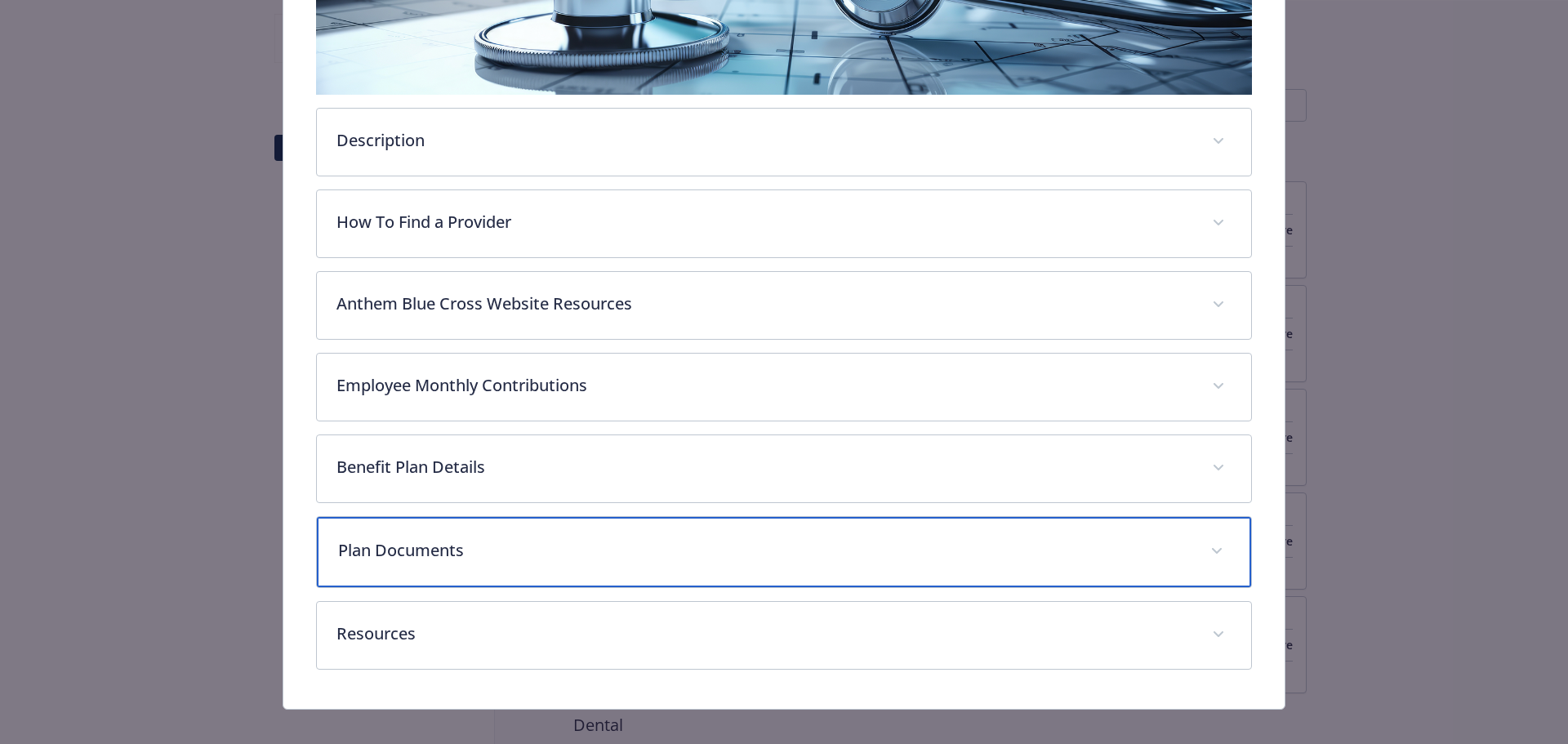
click at [1186, 549] on div "Plan Documents" at bounding box center [784, 552] width 935 height 70
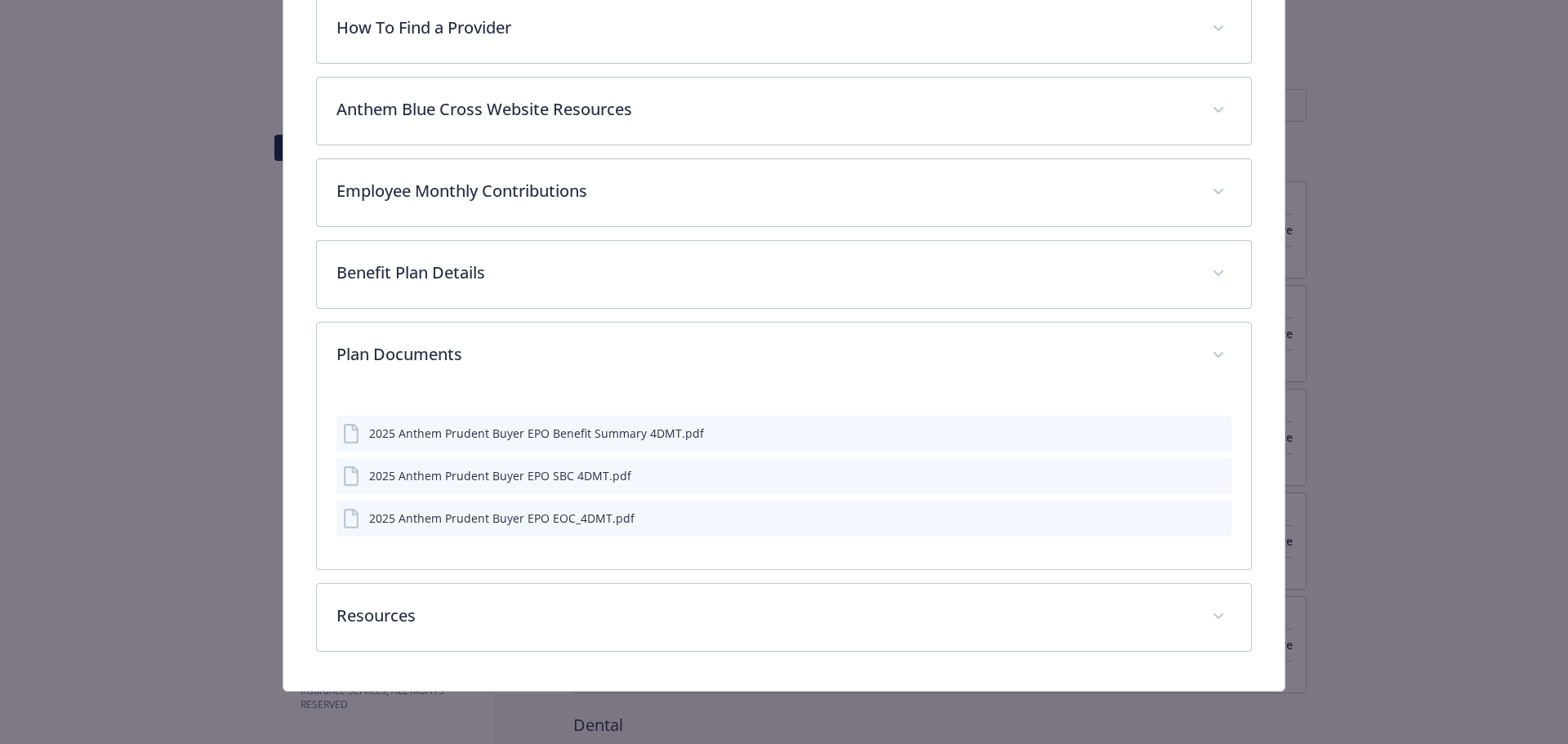
scroll to position [569, 0]
click at [1208, 474] on icon "preview file" at bounding box center [1216, 476] width 15 height 11
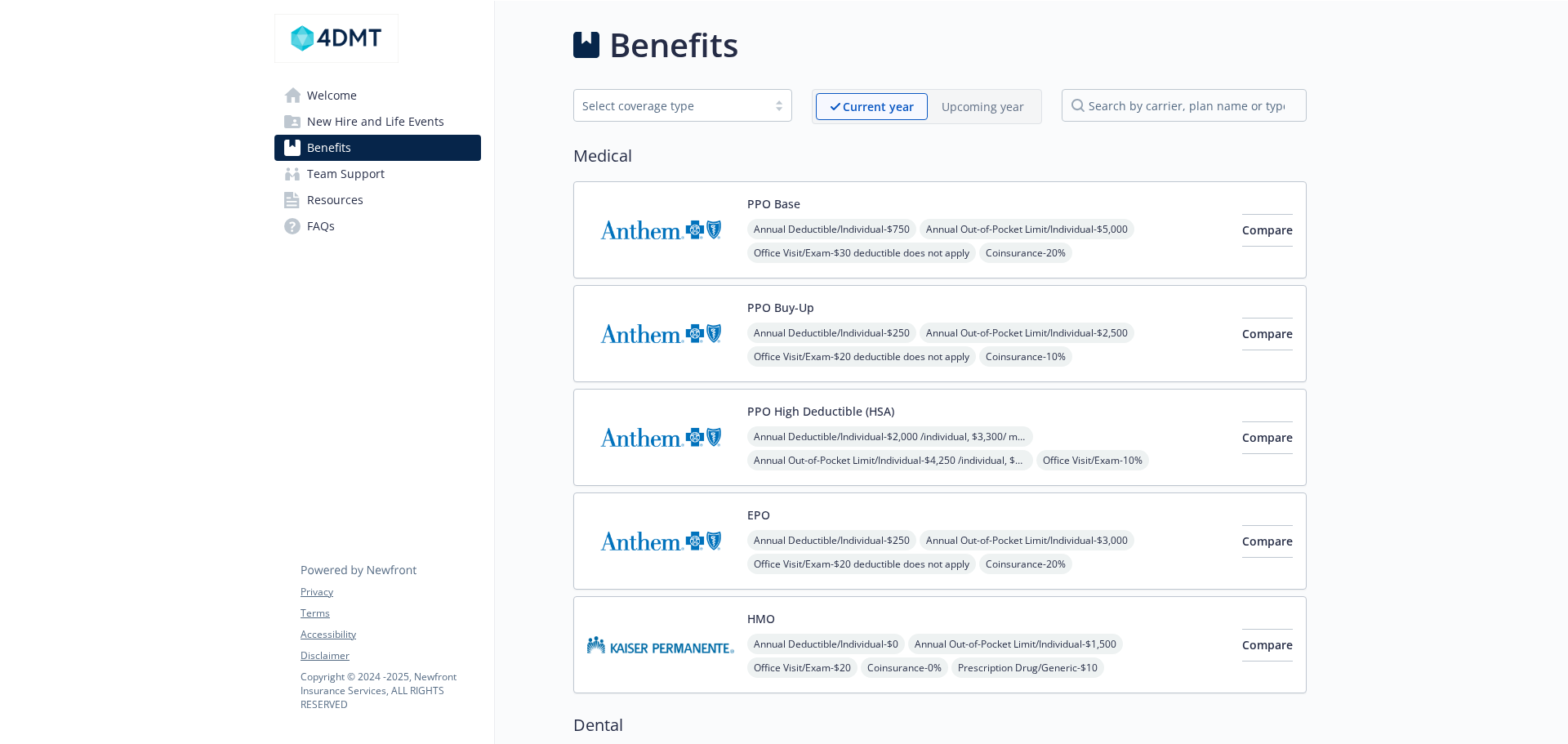
click at [850, 626] on div "HMO Annual Deductible/Individual - $0 Annual Out-of-Pocket Limit/Individual - $…" at bounding box center [988, 645] width 481 height 69
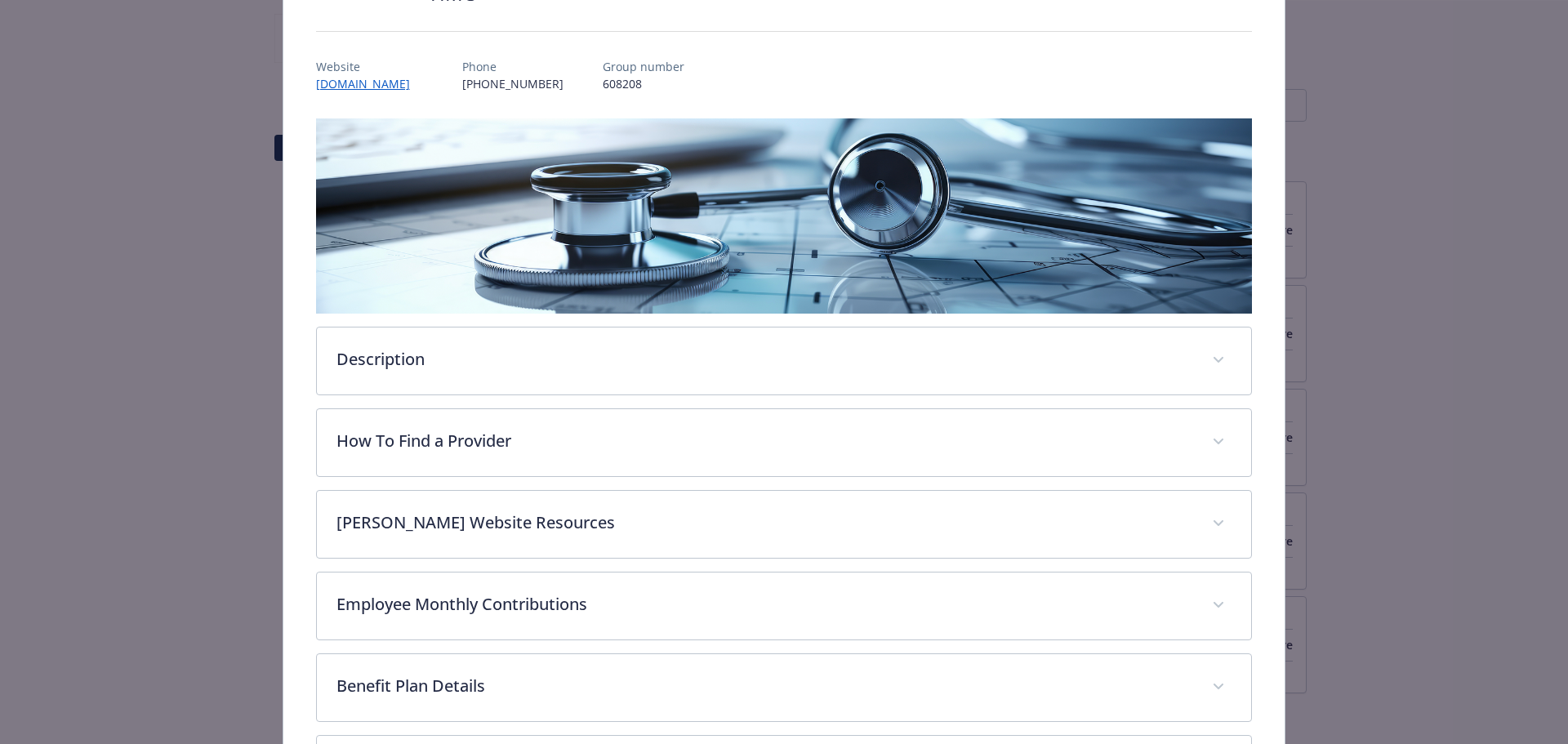
scroll to position [307, 0]
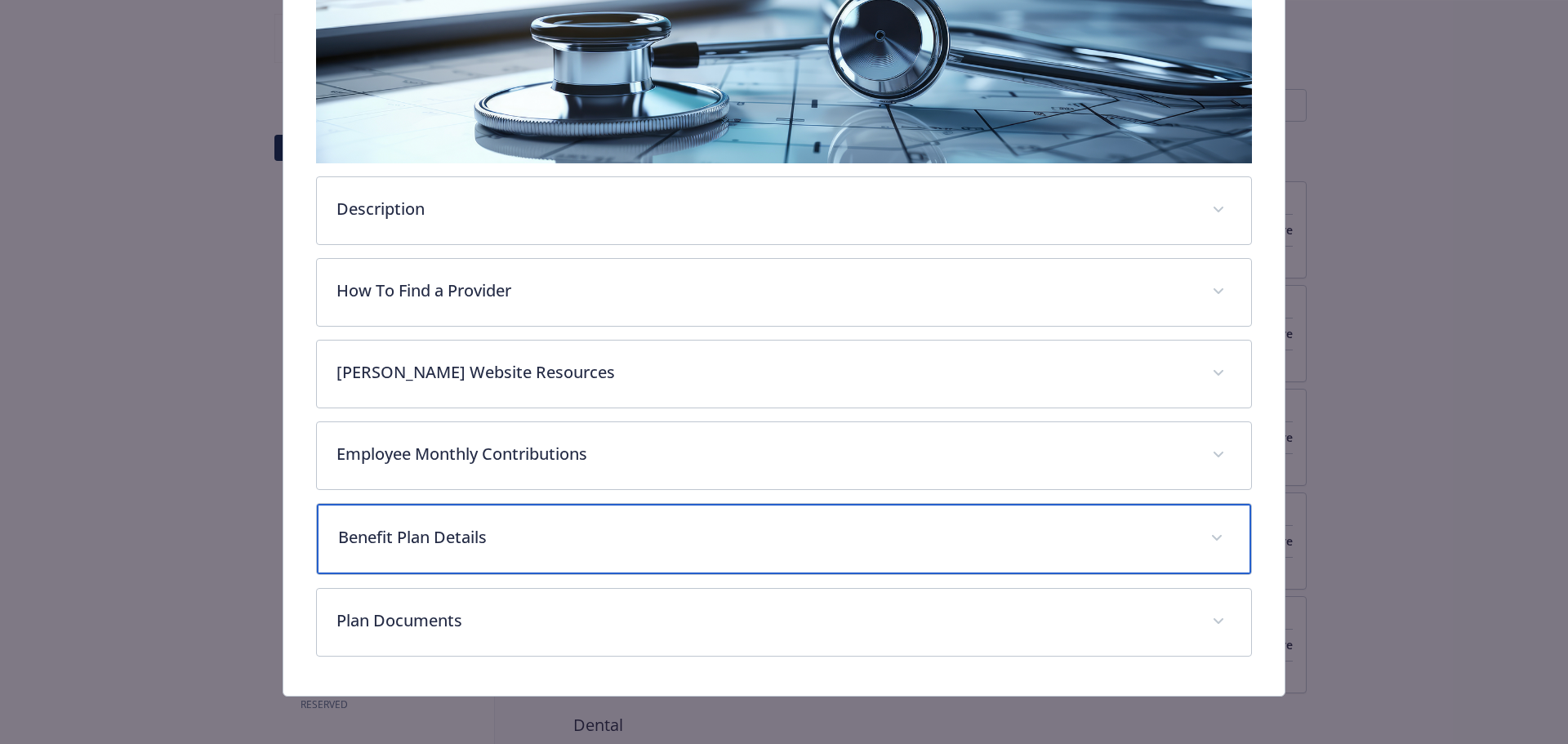
click at [549, 537] on p "Benefit Plan Details" at bounding box center [764, 538] width 853 height 24
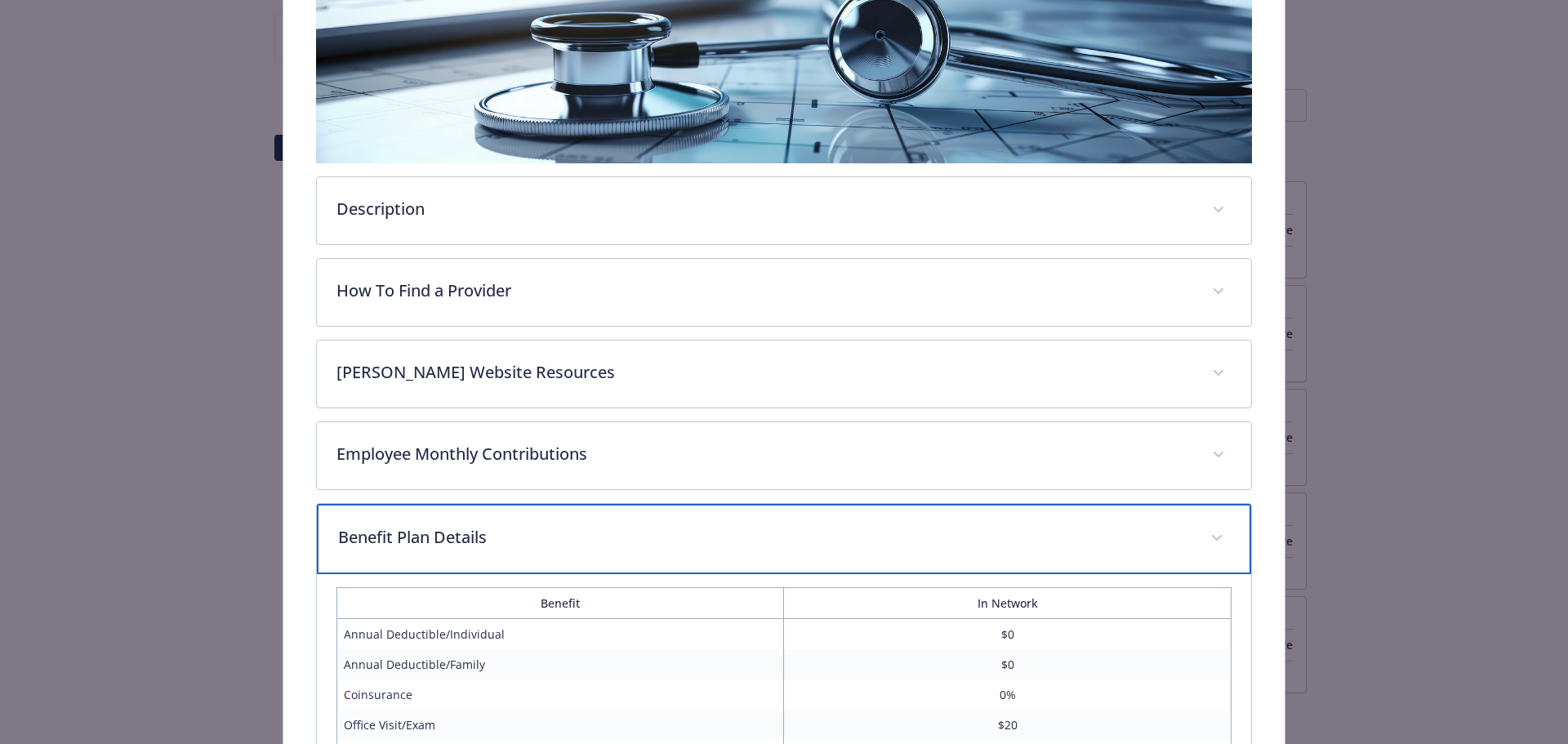
click at [556, 531] on p "Benefit Plan Details" at bounding box center [764, 538] width 853 height 24
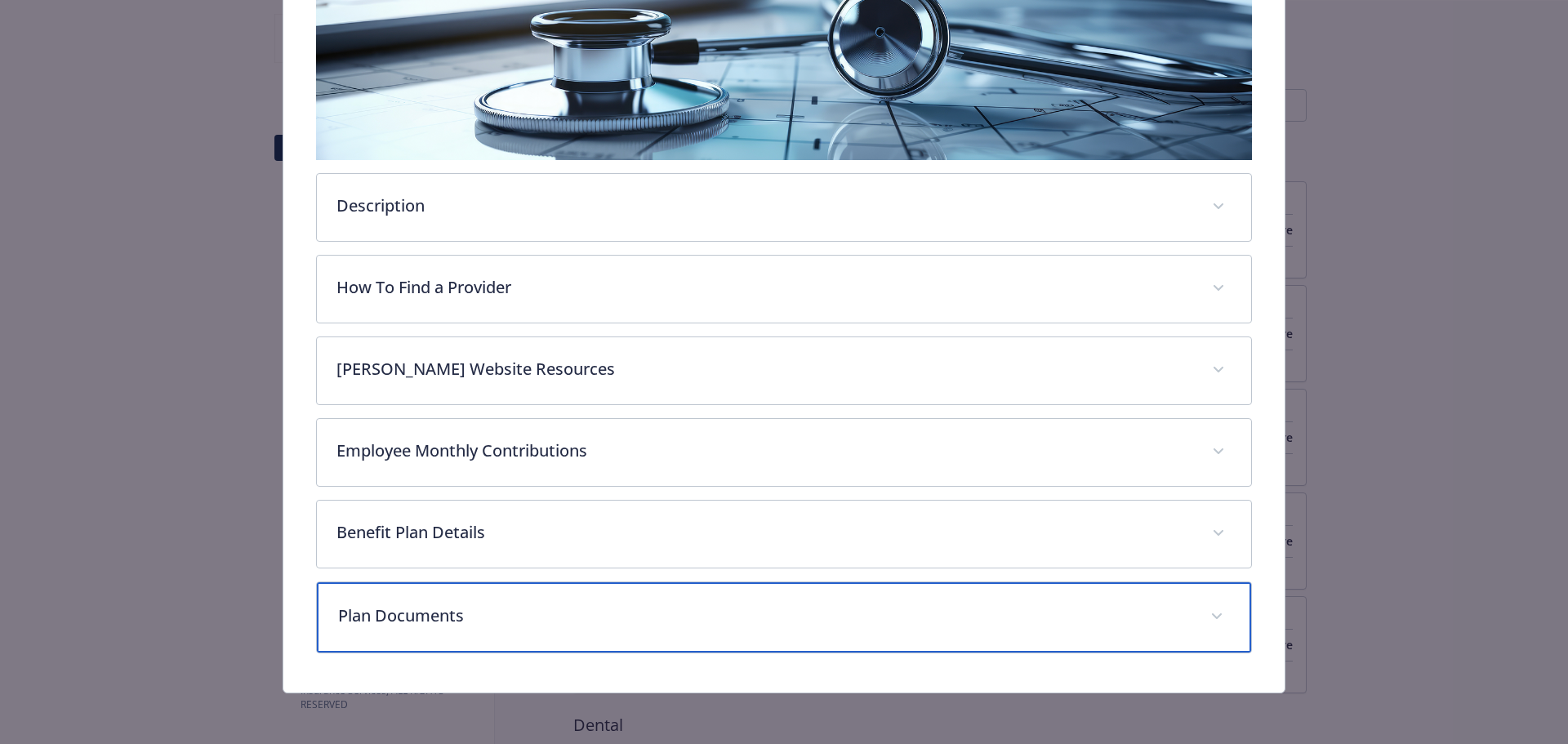
click at [576, 596] on div "Plan Documents" at bounding box center [784, 618] width 935 height 70
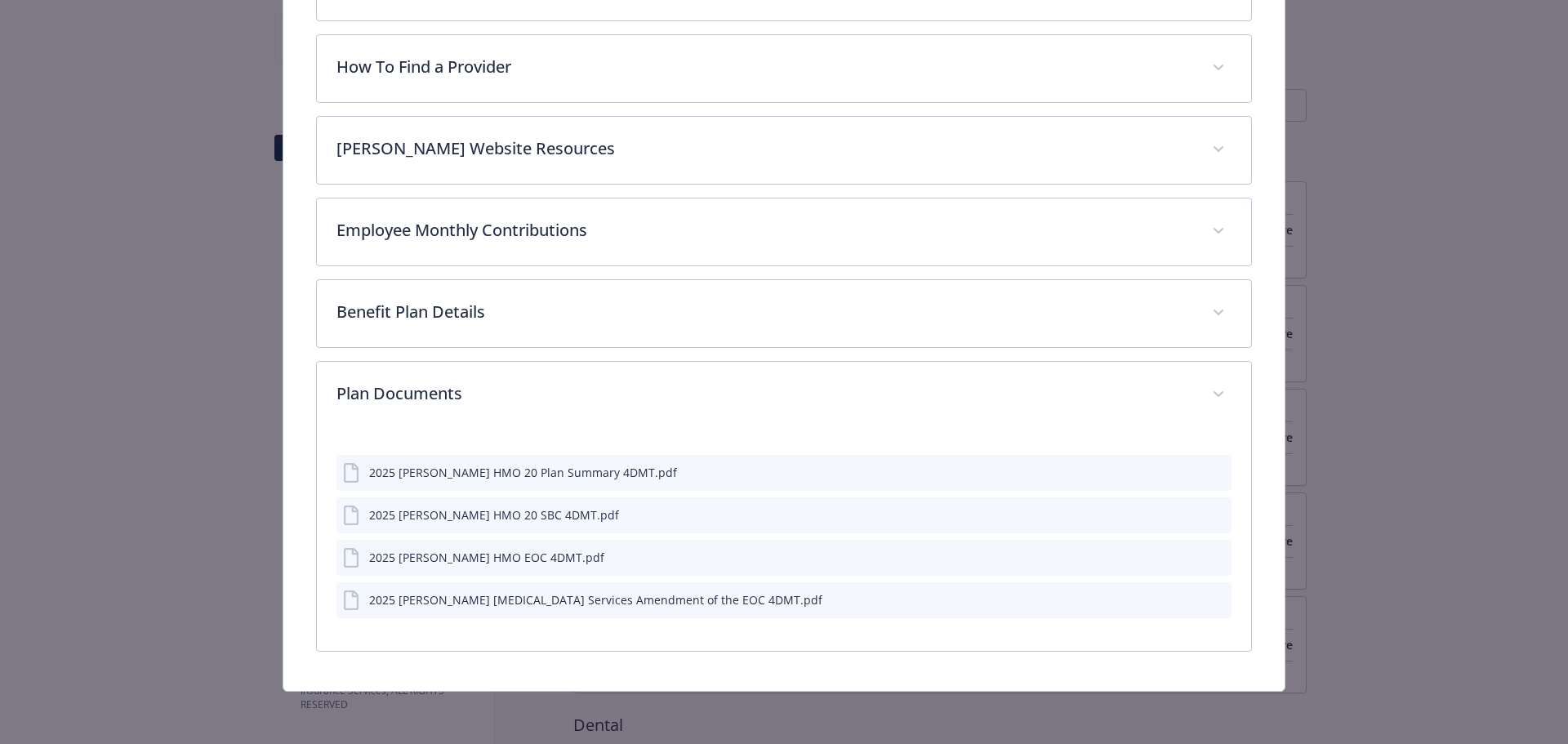
scroll to position [529, 0]
click at [1208, 519] on icon "preview file" at bounding box center [1216, 516] width 15 height 11
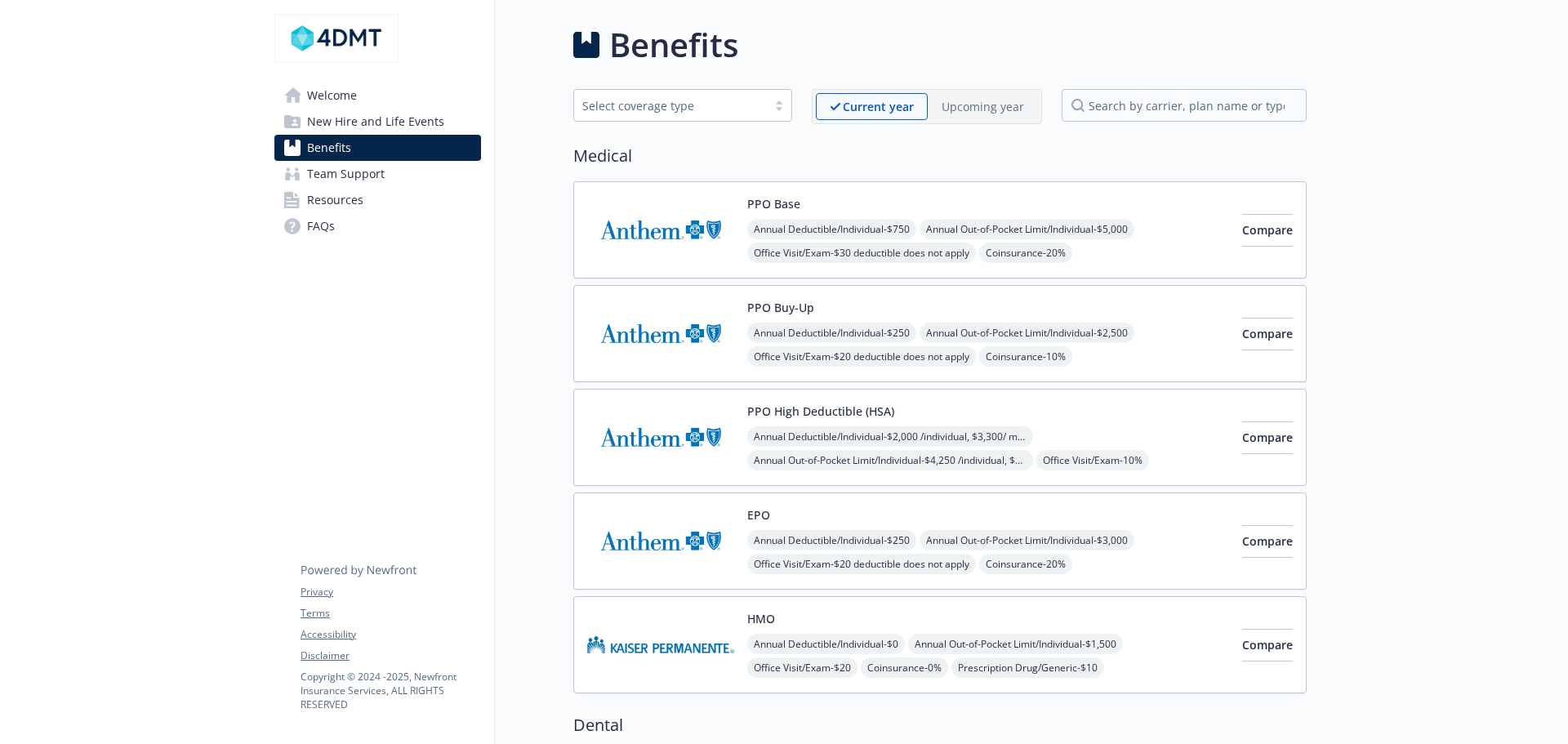
drag, startPoint x: 341, startPoint y: 118, endPoint x: 349, endPoint y: 123, distance: 9.4
click at [340, 118] on span "New Hire and Life Events" at bounding box center [376, 122] width 137 height 26
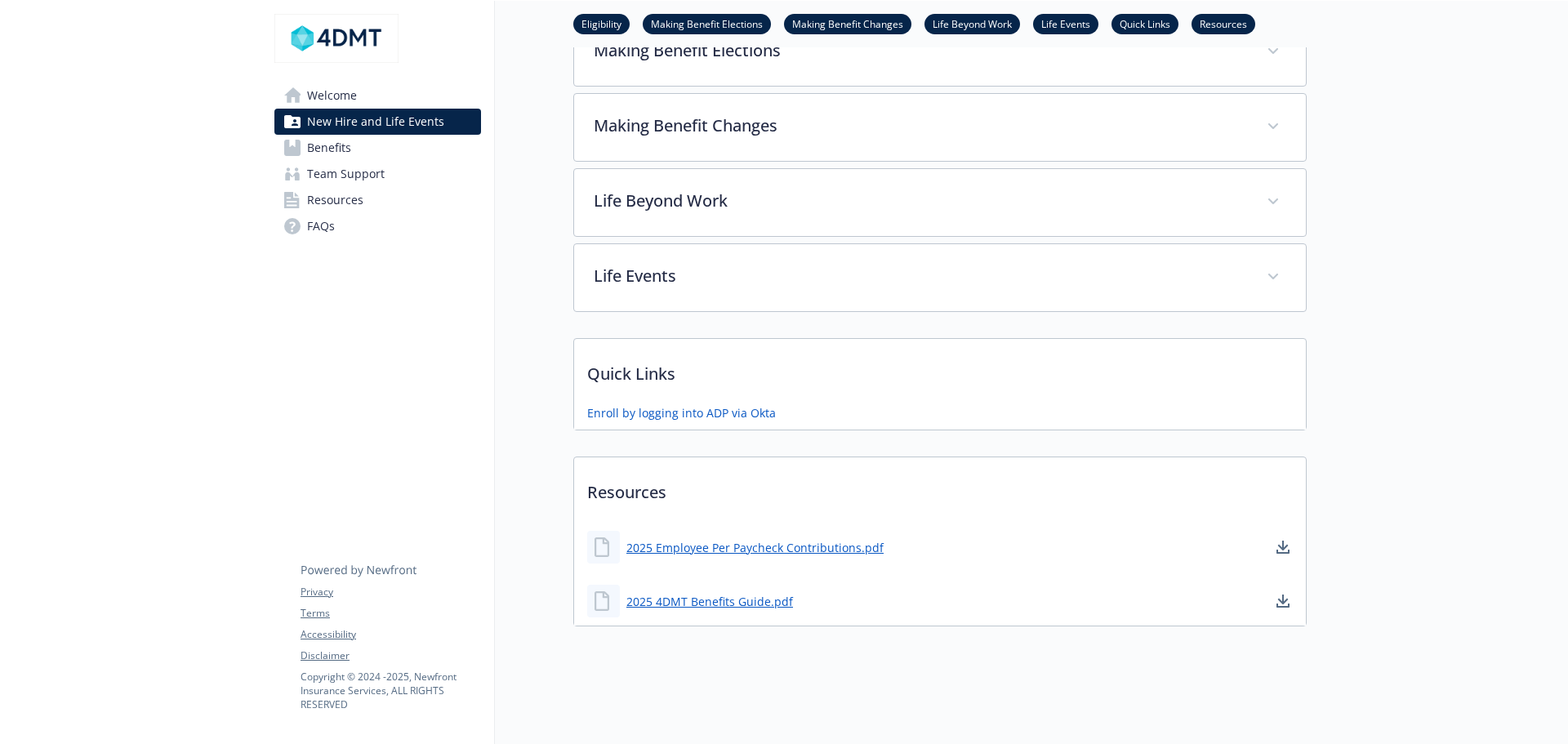
scroll to position [384, 0]
click at [753, 598] on div "2025 4DMT Benefits Guide.pdf" at bounding box center [690, 601] width 206 height 33
click at [733, 591] on link "2025 4DMT Benefits Guide.pdf" at bounding box center [711, 602] width 170 height 21
